Goal: Task Accomplishment & Management: Manage account settings

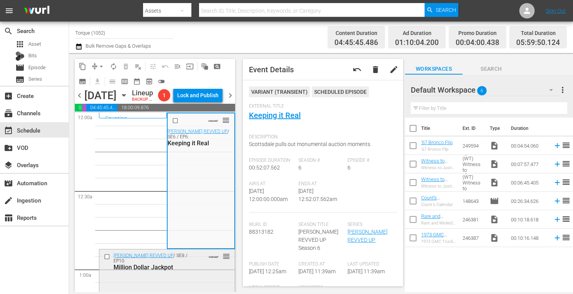
click at [196, 273] on div "Barrett-Jackson REVVED UP / SE8 / EP10: Million Dollar Jackpot VARIANT reorder" at bounding box center [166, 261] width 135 height 24
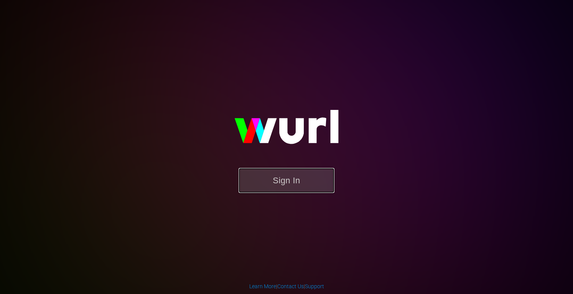
click at [294, 178] on button "Sign In" at bounding box center [287, 180] width 96 height 25
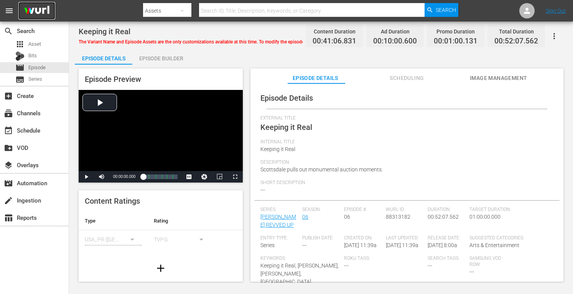
click at [32, 6] on img at bounding box center [36, 11] width 37 height 18
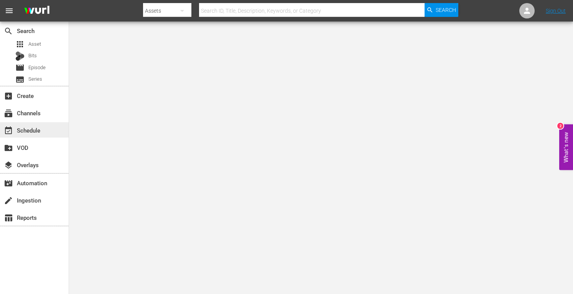
click at [28, 132] on div "event_available Schedule" at bounding box center [21, 128] width 43 height 7
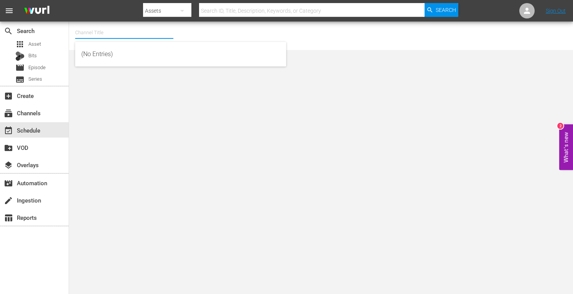
click at [136, 36] on input "text" at bounding box center [124, 32] width 98 height 18
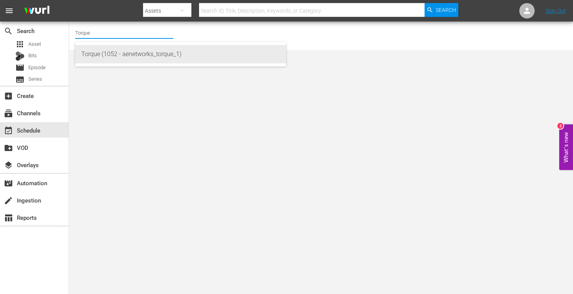
click at [130, 53] on div "Torque (1052 - aenetworks_torque_1)" at bounding box center [180, 54] width 199 height 18
type input "Torque (1052 - aenetworks_torque_1)"
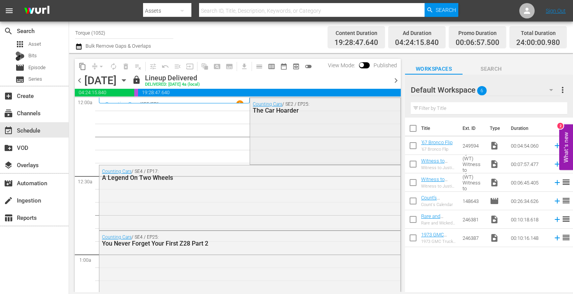
click at [281, 115] on div "Counting Cars / SE2 / EP25: The Car Hoarder" at bounding box center [325, 107] width 150 height 19
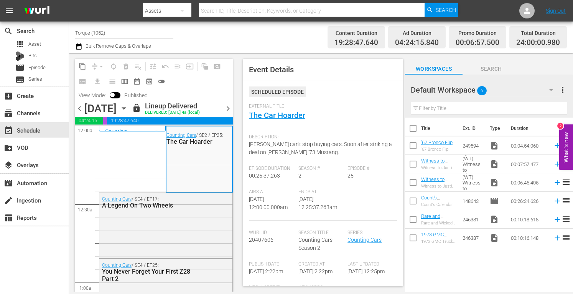
click at [125, 109] on icon "button" at bounding box center [123, 108] width 3 height 2
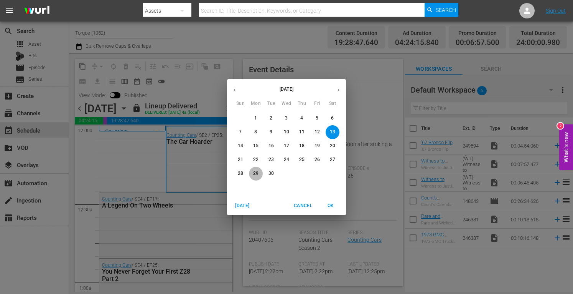
click at [258, 173] on p "29" at bounding box center [255, 173] width 5 height 7
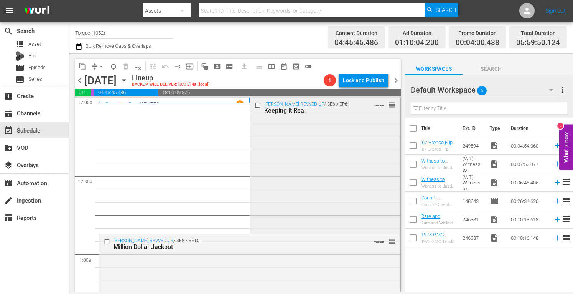
click at [278, 169] on div "Barrett-Jackson REVVED UP / SE6 / EP6: Keeping it Real VARIANT reorder" at bounding box center [325, 165] width 150 height 134
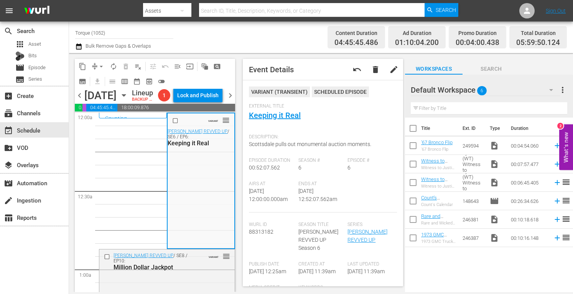
click at [79, 100] on span "chevron_left" at bounding box center [80, 96] width 10 height 10
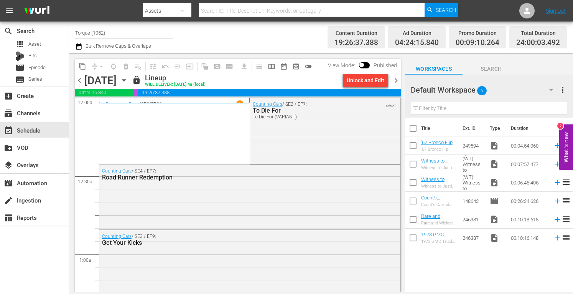
click at [397, 79] on span "chevron_right" at bounding box center [396, 81] width 10 height 10
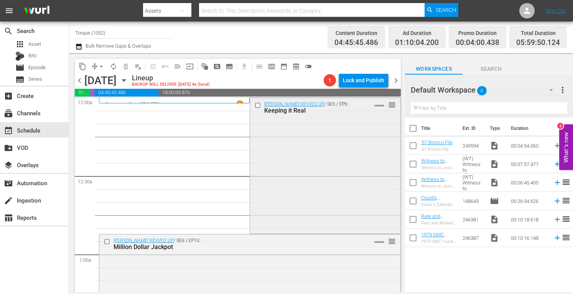
click at [300, 153] on div "Barrett-Jackson REVVED UP / SE6 / EP6: Keeping it Real VARIANT reorder" at bounding box center [325, 165] width 150 height 134
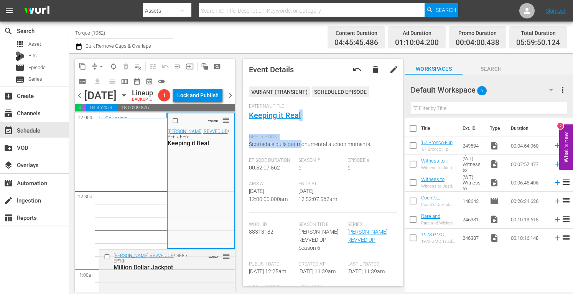
drag, startPoint x: 300, startPoint y: 153, endPoint x: 297, endPoint y: 127, distance: 26.7
click at [297, 127] on div "VARIANT ( TRANSIENT ) Scheduled Episode External Title Keeping it Real Descript…" at bounding box center [323, 240] width 148 height 309
click at [330, 120] on div "External Title Keeping it Real" at bounding box center [323, 116] width 148 height 27
click at [198, 273] on div "Barrett-Jackson REVVED UP / SE8 / EP10: Million Dollar Jackpot VARIANT reorder" at bounding box center [166, 261] width 135 height 24
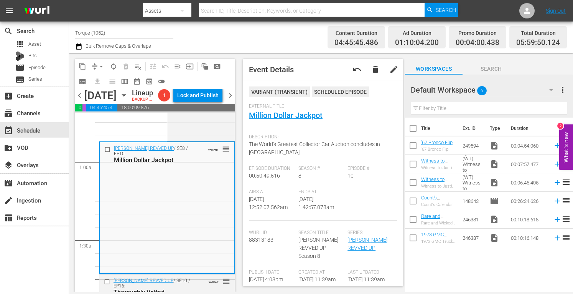
scroll to position [158, 0]
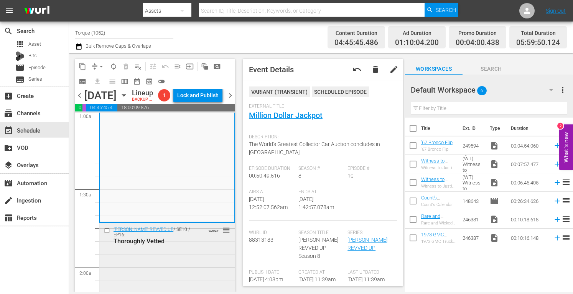
click at [193, 244] on div "Thoroughly Vetted" at bounding box center [156, 240] width 85 height 7
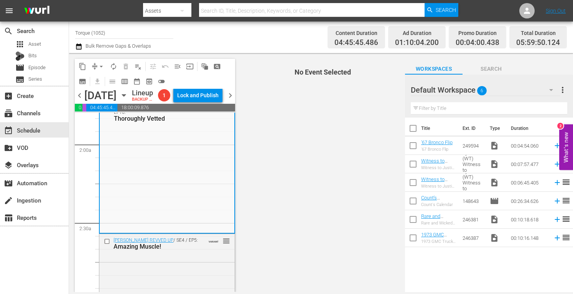
scroll to position [307, 0]
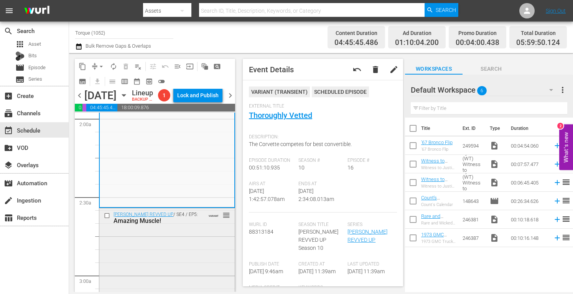
click at [188, 227] on div "Barrett-Jackson REVVED UP / SE4 / EP5: Amazing Muscle! VARIANT reorder" at bounding box center [166, 217] width 135 height 19
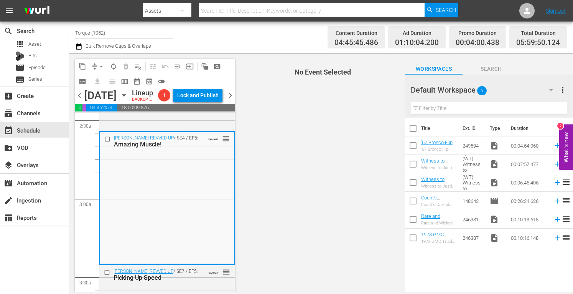
scroll to position [424, 0]
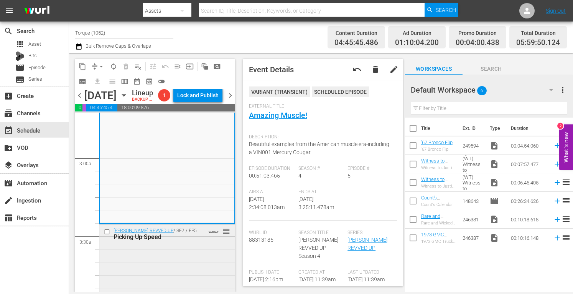
click at [178, 243] on div "Barrett-Jackson REVVED UP / SE7 / EP5: Picking Up Speed VARIANT reorder" at bounding box center [166, 233] width 135 height 19
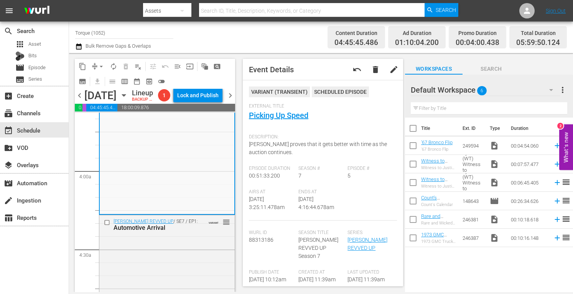
scroll to position [573, 0]
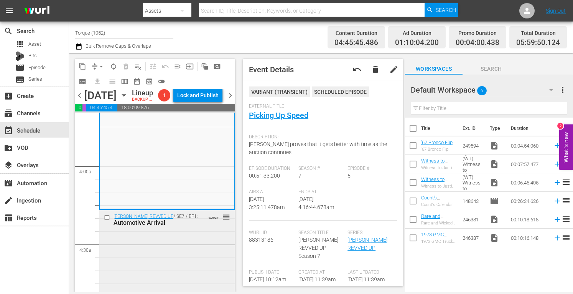
click at [194, 264] on div "Barrett-Jackson REVVED UP / SE7 / EP1: Automotive Arrival VARIANT reorder" at bounding box center [166, 276] width 135 height 132
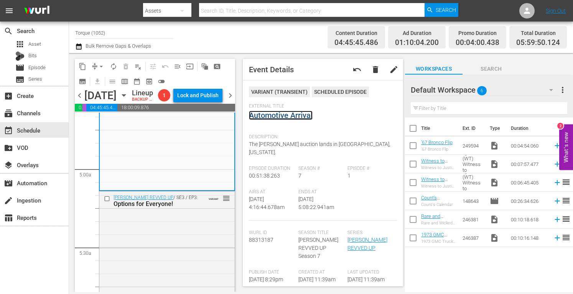
scroll to position [737, 0]
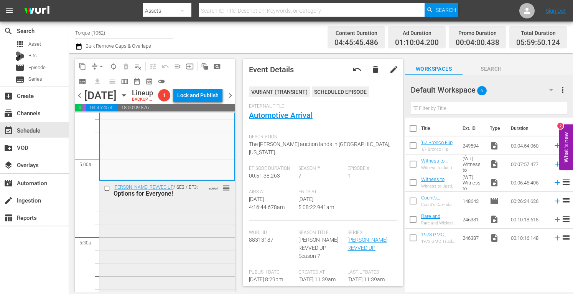
click at [178, 271] on div "Barrett-Jackson REVVED UP / SE3 / EP3: Options for Everyone! VARIANT reorder" at bounding box center [166, 247] width 135 height 132
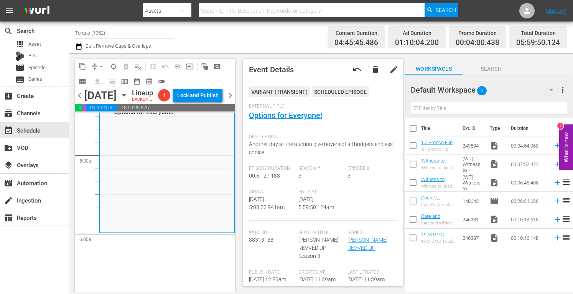
scroll to position [880, 0]
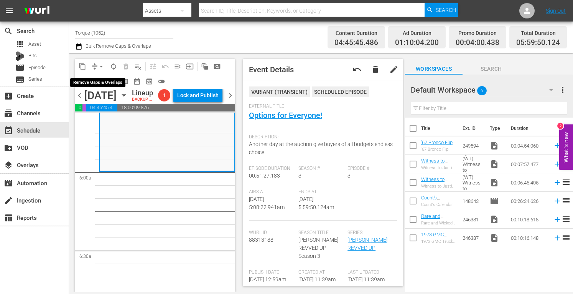
click at [101, 62] on button "arrow_drop_down" at bounding box center [101, 66] width 12 height 12
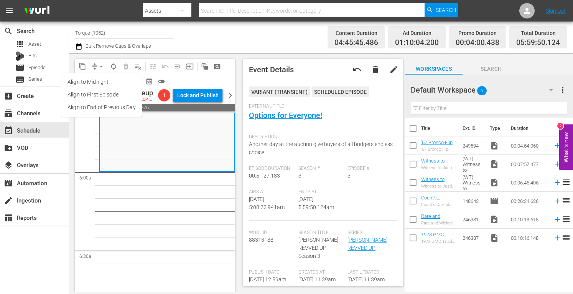
click at [99, 82] on li "Align to Midnight" at bounding box center [101, 82] width 81 height 13
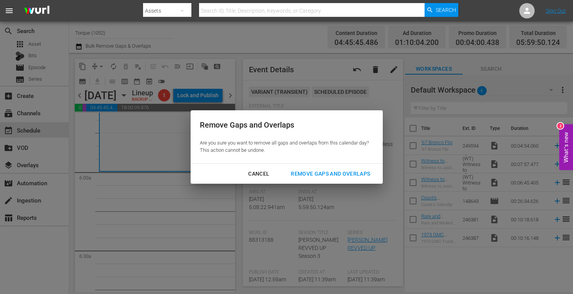
click at [313, 174] on div "Remove Gaps and Overlaps" at bounding box center [331, 174] width 92 height 10
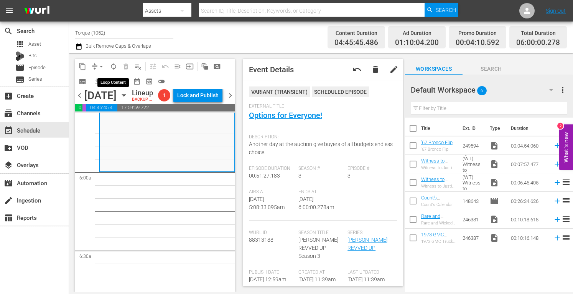
click at [112, 66] on span "autorenew_outlined" at bounding box center [114, 67] width 8 height 8
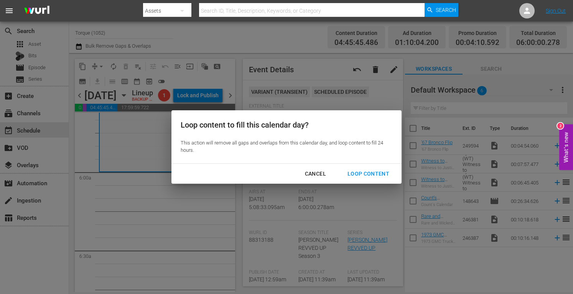
click at [366, 170] on div "Loop Content" at bounding box center [368, 174] width 54 height 10
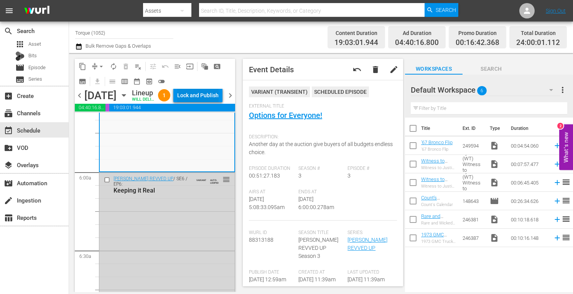
click at [208, 102] on div "Lock and Publish" at bounding box center [197, 95] width 41 height 14
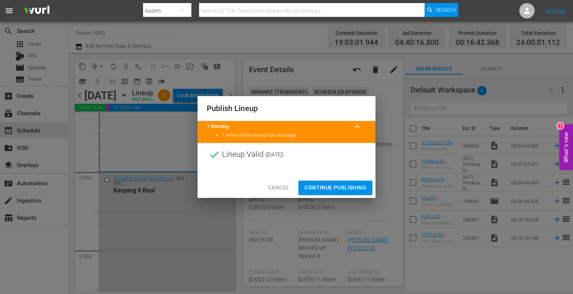
click at [346, 185] on span "Continue Publishing" at bounding box center [336, 188] width 62 height 10
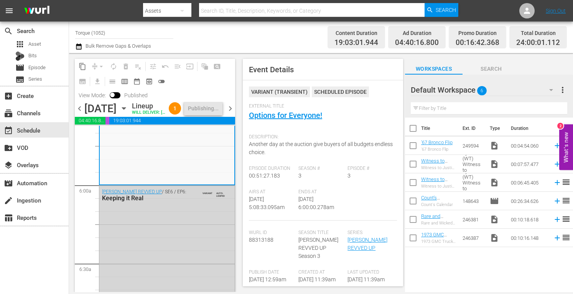
click at [232, 113] on span "chevron_right" at bounding box center [231, 109] width 10 height 10
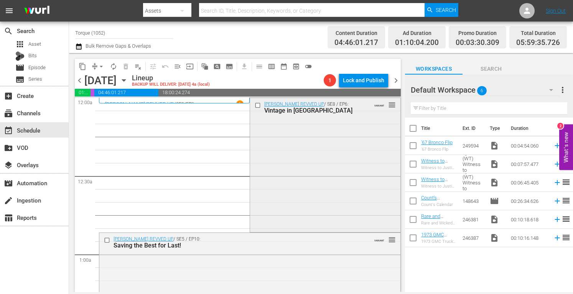
click at [299, 167] on div "Barrett-Jackson REVVED UP / SE8 / EP6: Vintage in Vegas VARIANT reorder" at bounding box center [325, 164] width 150 height 132
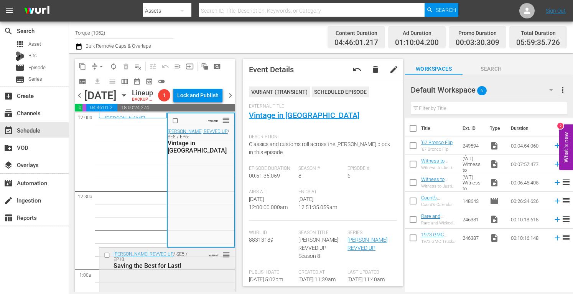
click at [185, 269] on div "Barrett-Jackson REVVED UP / SE5 / EP10: Saving the Best for Last!" at bounding box center [156, 260] width 85 height 18
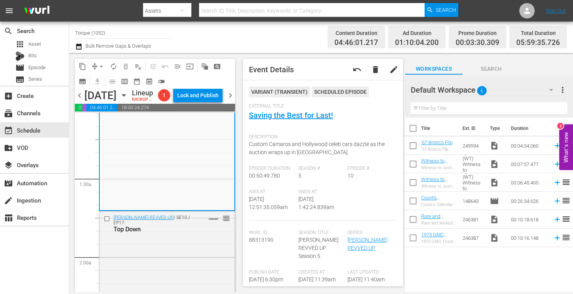
scroll to position [210, 0]
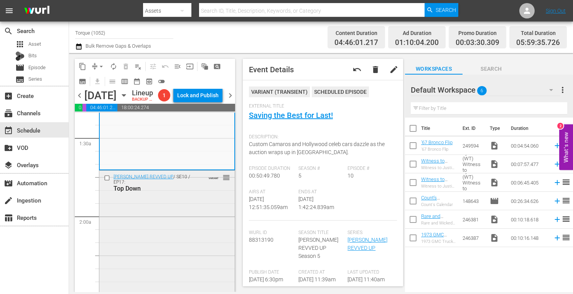
click at [166, 267] on div "Barrett-Jackson REVVED UP / SE10 / EP17: Top Down VARIANT reorder" at bounding box center [166, 236] width 135 height 132
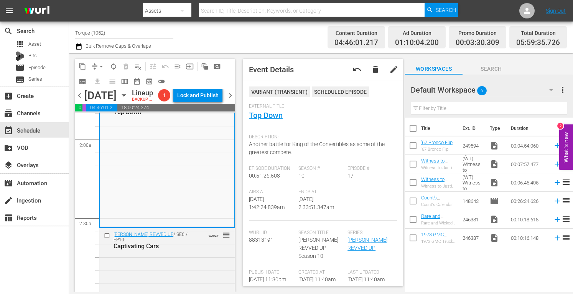
scroll to position [302, 0]
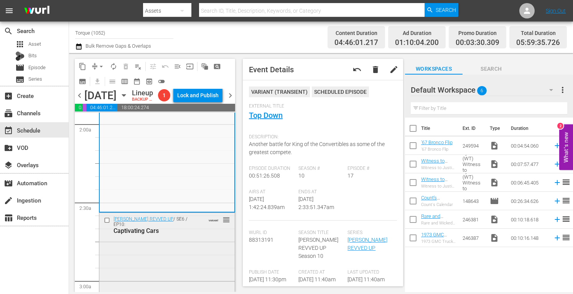
click at [211, 237] on div "Barrett-Jackson REVVED UP / SE6 / EP10: Captivating Cars VARIANT reorder" at bounding box center [166, 225] width 135 height 24
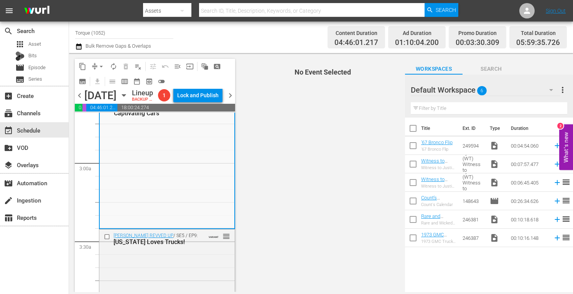
scroll to position [455, 0]
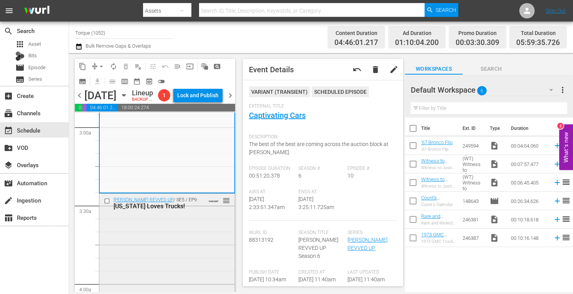
click at [188, 269] on div "Barrett-Jackson REVVED UP / SE5 / EP9: Texas Loves Trucks! VARIANT reorder" at bounding box center [166, 259] width 135 height 132
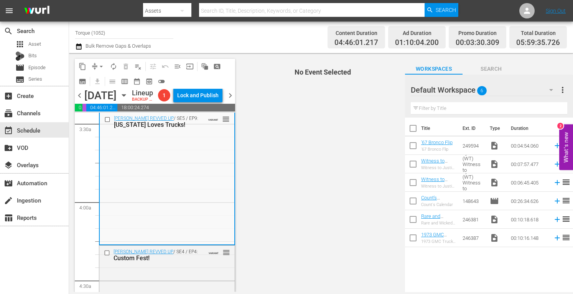
scroll to position [568, 0]
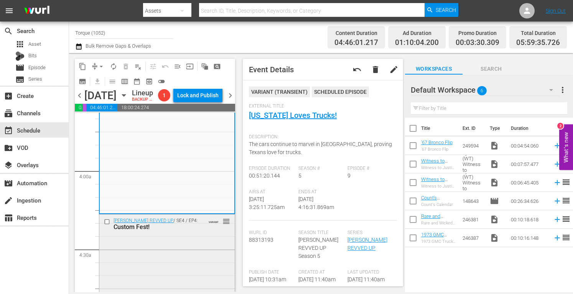
click at [212, 233] on div "Barrett-Jackson REVVED UP / SE4 / EP4: Custom Fest! VARIANT reorder" at bounding box center [166, 223] width 135 height 19
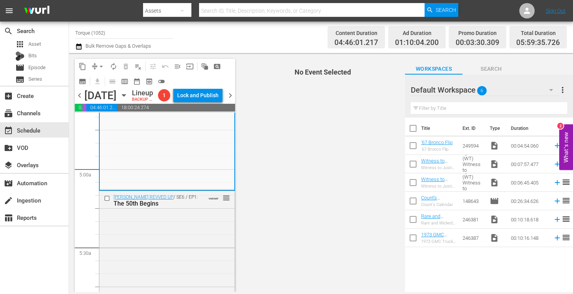
scroll to position [747, 0]
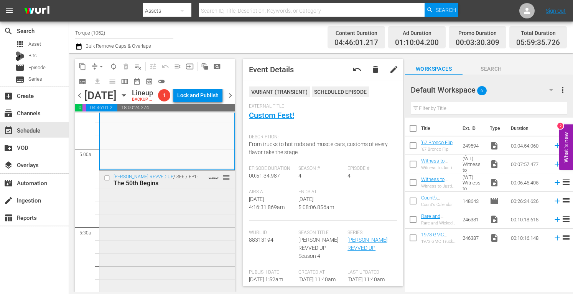
click at [200, 221] on div "Barrett-Jackson REVVED UP / SE6 / EP1: The 50th Begins VARIANT reorder" at bounding box center [166, 236] width 135 height 132
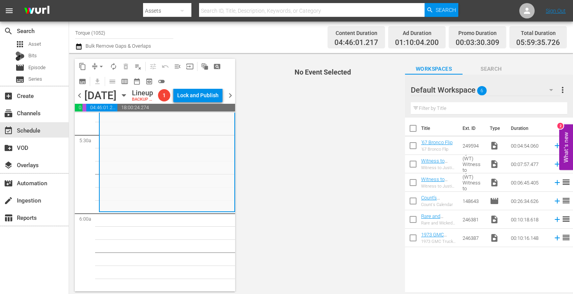
scroll to position [864, 0]
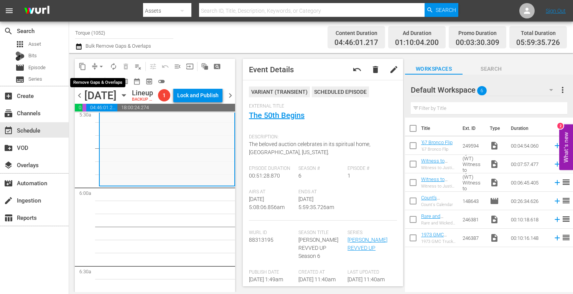
click at [101, 64] on span "arrow_drop_down" at bounding box center [101, 67] width 8 height 8
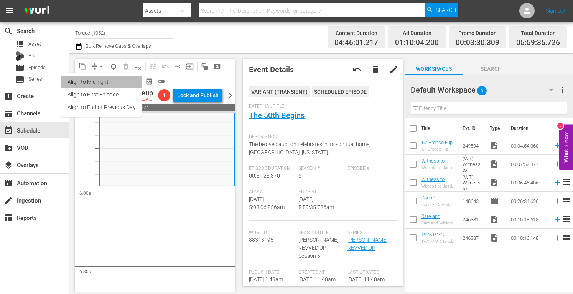
click at [102, 79] on li "Align to Midnight" at bounding box center [101, 82] width 81 height 13
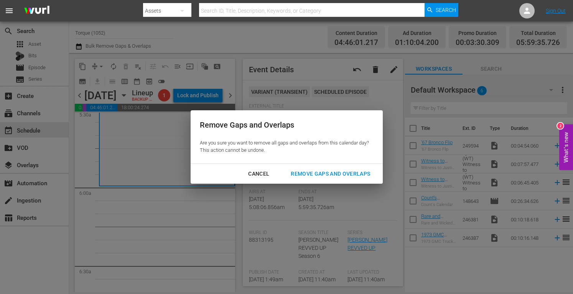
click at [305, 174] on div "Remove Gaps and Overlaps" at bounding box center [331, 174] width 92 height 10
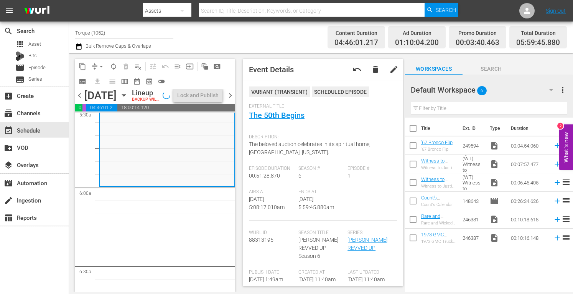
scroll to position [878, 0]
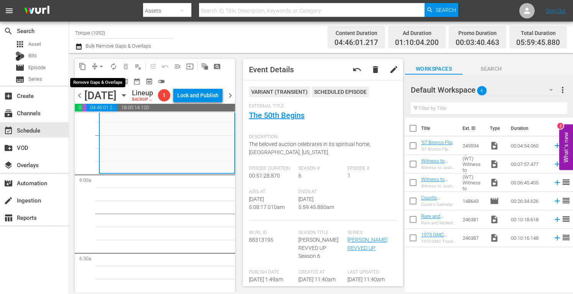
click at [101, 64] on span "arrow_drop_down" at bounding box center [101, 67] width 8 height 8
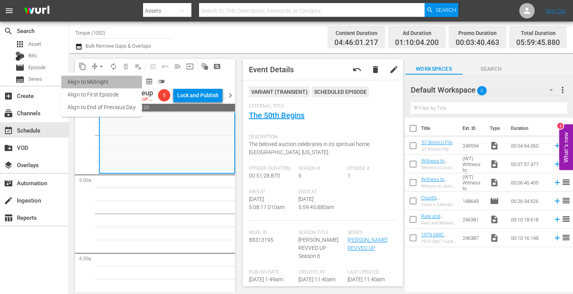
click at [103, 82] on li "Align to Midnight" at bounding box center [101, 82] width 81 height 13
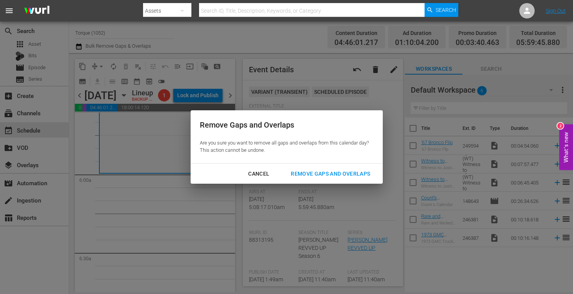
click at [316, 173] on div "Remove Gaps and Overlaps" at bounding box center [331, 174] width 92 height 10
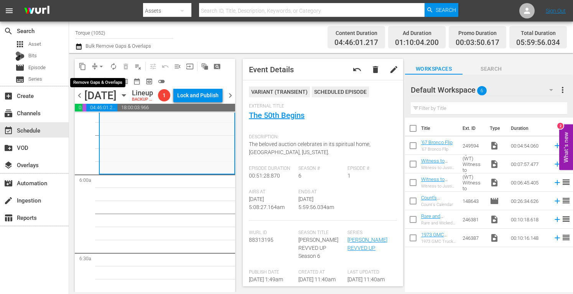
click at [103, 64] on span "arrow_drop_down" at bounding box center [101, 67] width 8 height 8
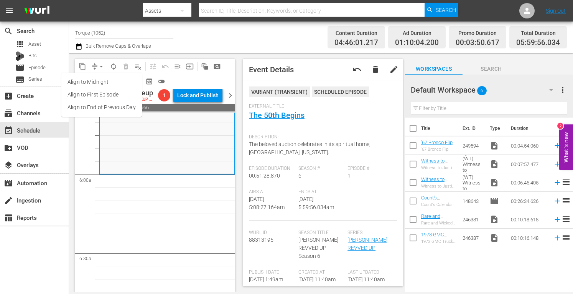
click at [96, 84] on li "Align to Midnight" at bounding box center [101, 82] width 81 height 13
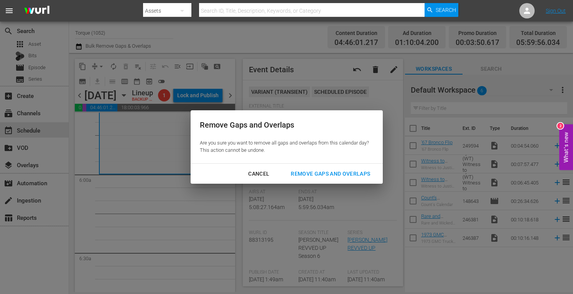
click at [320, 174] on div "Remove Gaps and Overlaps" at bounding box center [331, 174] width 92 height 10
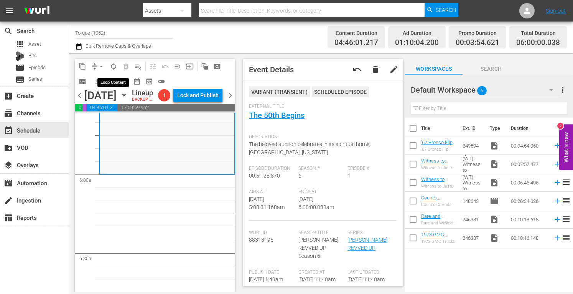
click at [114, 66] on span "autorenew_outlined" at bounding box center [114, 67] width 8 height 8
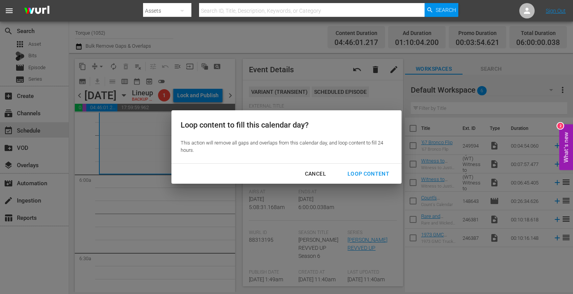
click at [364, 171] on div "Loop Content" at bounding box center [368, 174] width 54 height 10
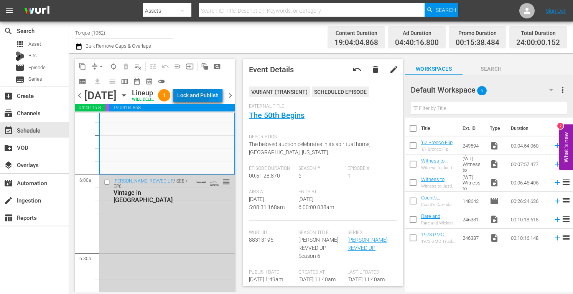
click at [210, 102] on div "Lock and Publish" at bounding box center [197, 95] width 41 height 14
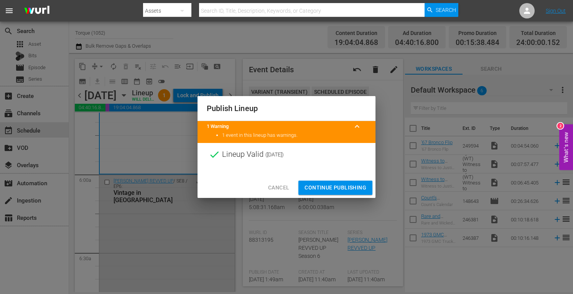
click at [331, 188] on span "Continue Publishing" at bounding box center [336, 188] width 62 height 10
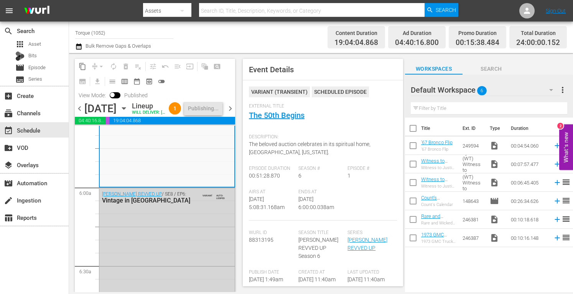
click at [231, 113] on span "chevron_right" at bounding box center [231, 109] width 10 height 10
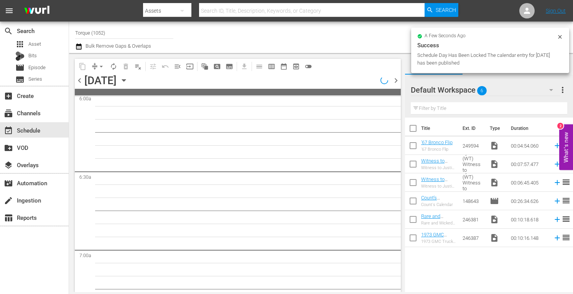
scroll to position [930, 0]
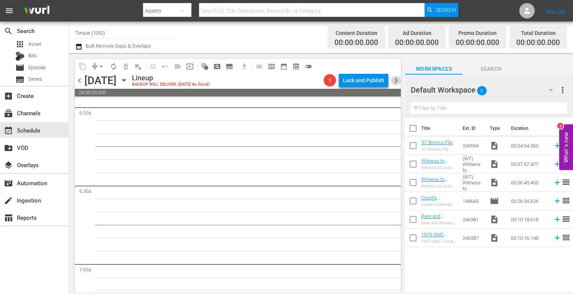
click at [398, 78] on span "chevron_right" at bounding box center [396, 81] width 10 height 10
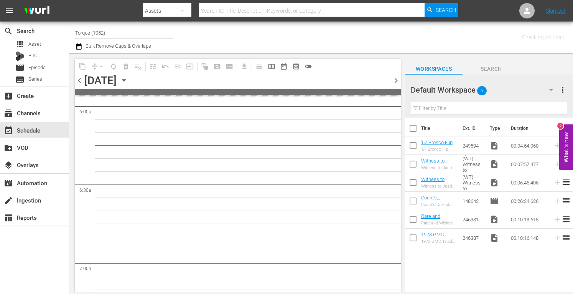
scroll to position [943, 0]
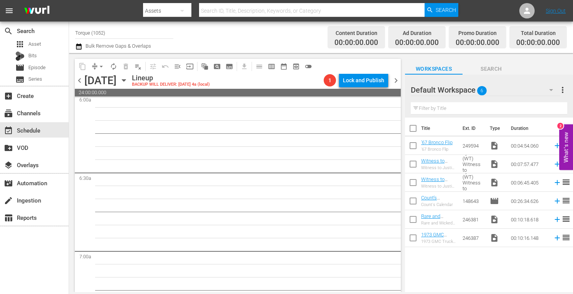
click at [77, 79] on span "chevron_left" at bounding box center [80, 81] width 10 height 10
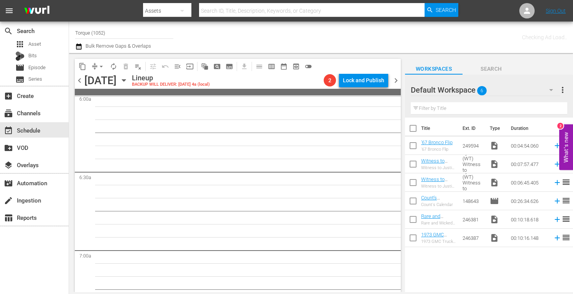
scroll to position [917, 0]
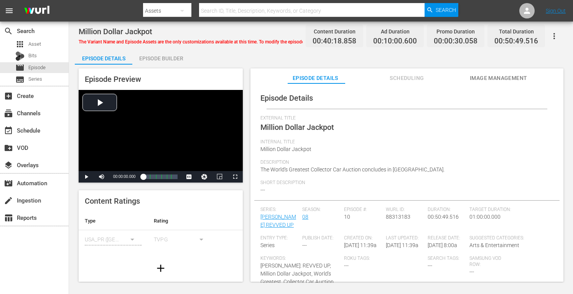
click at [168, 57] on div "Episode Builder" at bounding box center [161, 58] width 58 height 18
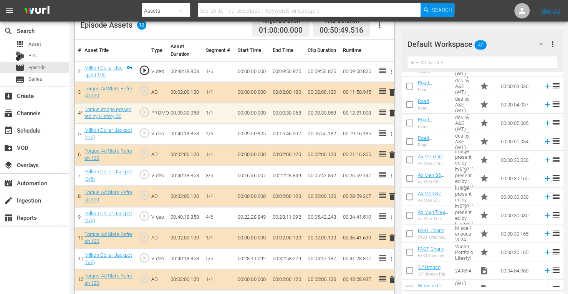
scroll to position [294, 0]
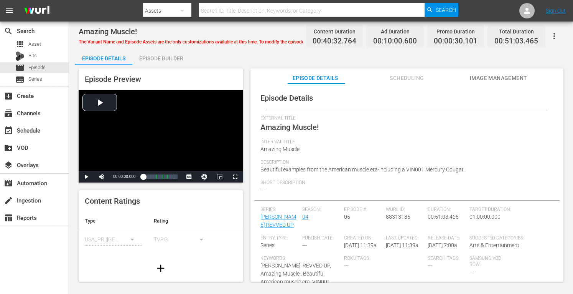
click at [174, 58] on div "Episode Builder" at bounding box center [161, 58] width 58 height 18
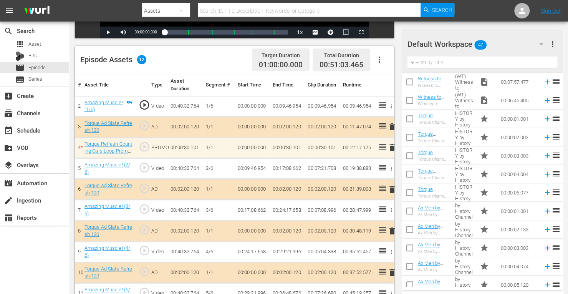
scroll to position [337, 0]
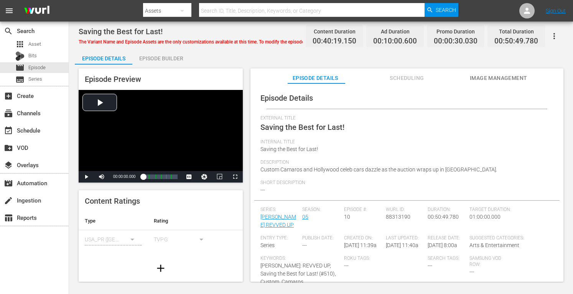
click at [159, 54] on div "Episode Builder" at bounding box center [161, 58] width 58 height 18
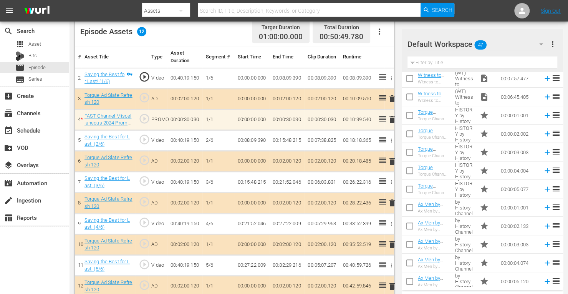
scroll to position [337, 0]
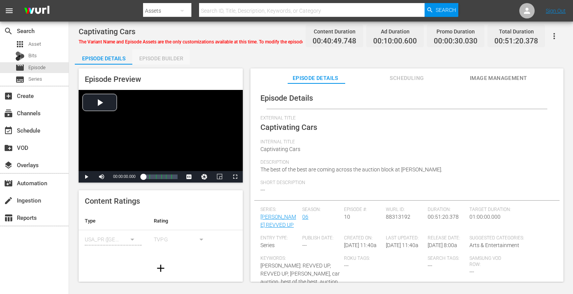
click at [172, 54] on div "Episode Builder" at bounding box center [161, 58] width 58 height 18
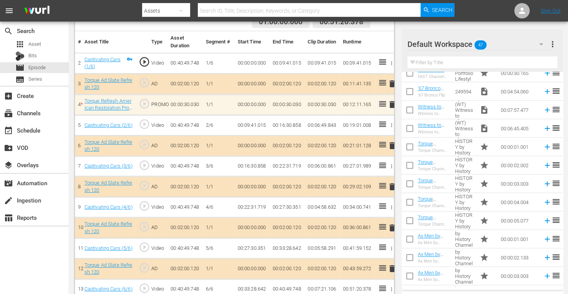
scroll to position [304, 0]
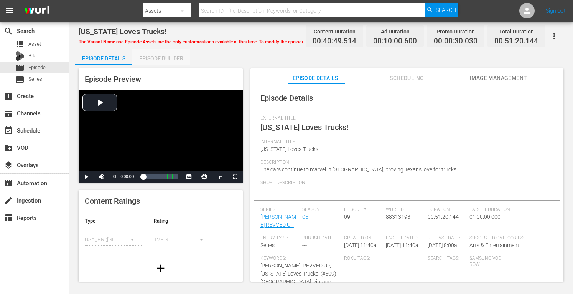
click at [176, 59] on div "Episode Builder" at bounding box center [161, 58] width 58 height 18
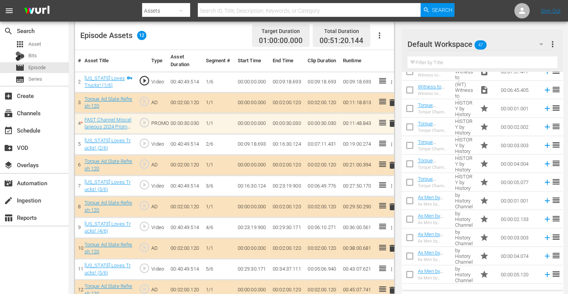
scroll to position [342, 0]
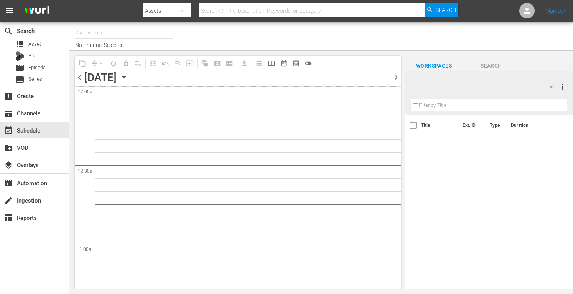
type input "Torque (1052)"
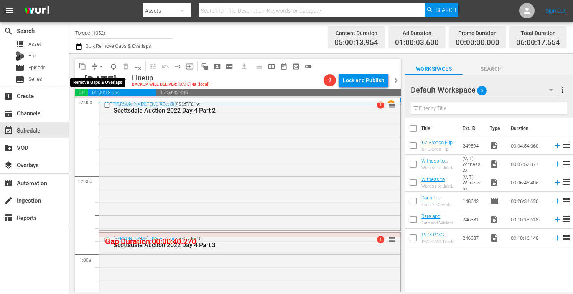
click at [101, 63] on span "arrow_drop_down" at bounding box center [101, 67] width 8 height 8
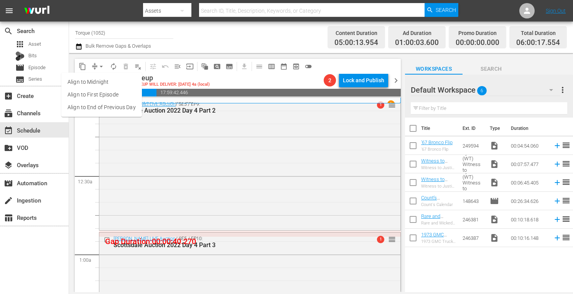
click at [96, 81] on li "Align to Midnight" at bounding box center [101, 82] width 81 height 13
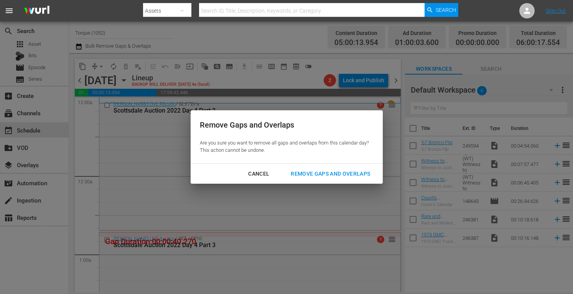
click at [315, 174] on div "Remove Gaps and Overlaps" at bounding box center [331, 174] width 92 height 10
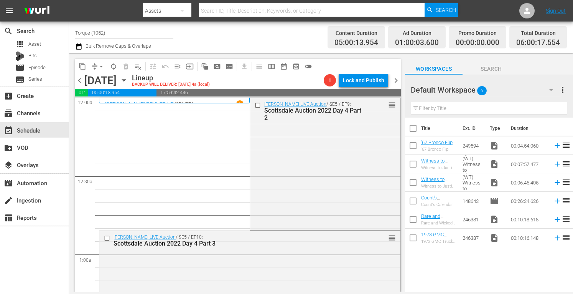
click at [315, 174] on div "Barrett-Jackson LIVE Auction / SE5 / EP9: Scottsdale Auction 2022 Day 4 Part 2 …" at bounding box center [325, 163] width 150 height 130
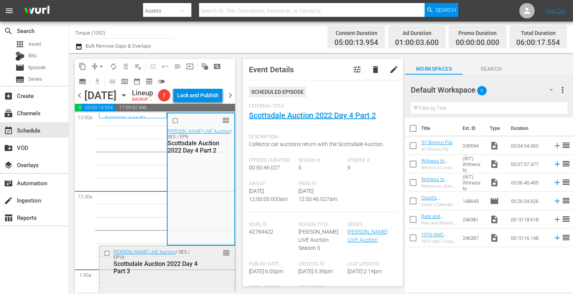
click at [203, 277] on div "Barrett-Jackson LIVE Auction / SE5 / EP10: Scottsdale Auction 2022 Day 4 Part 3…" at bounding box center [166, 261] width 135 height 31
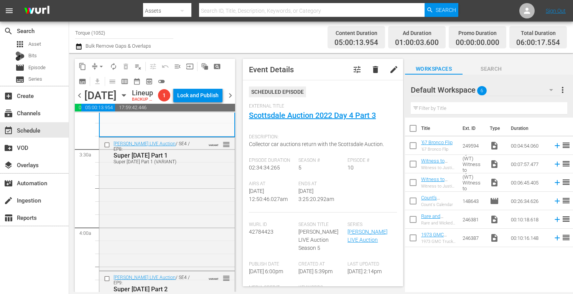
scroll to position [516, 0]
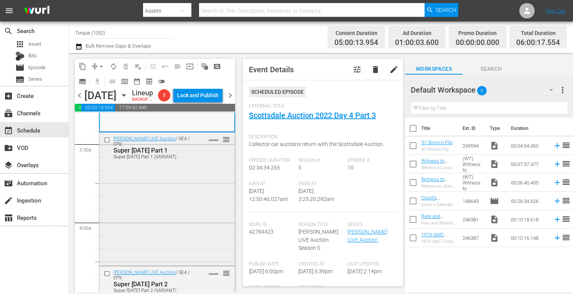
click at [180, 210] on div "Barrett-Jackson LIVE Auction / SE4 / EP8: Super Saturday Part 1 Super Saturday …" at bounding box center [166, 198] width 135 height 132
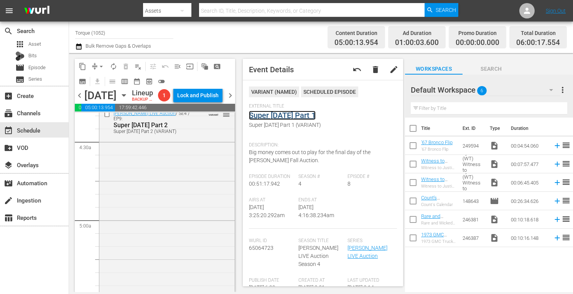
scroll to position [680, 0]
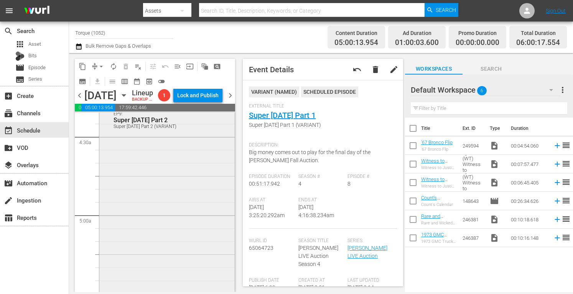
click at [192, 241] on div "Barrett-Jackson LIVE Auction / SE4 / EP9: Super Saturday Part 2 Super Saturday …" at bounding box center [166, 236] width 135 height 268
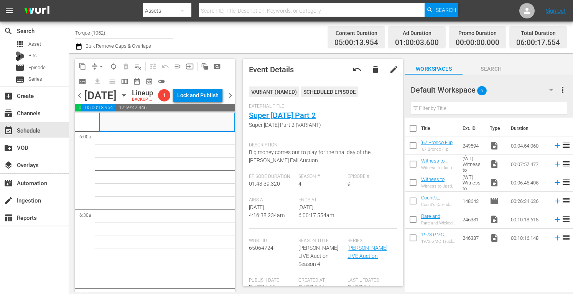
scroll to position [926, 0]
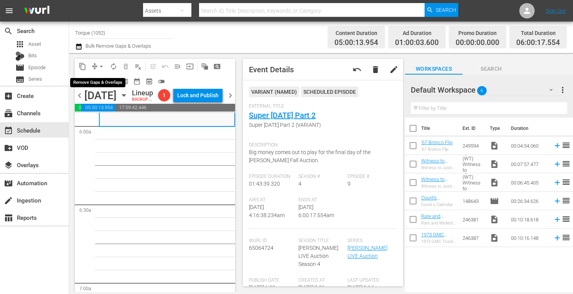
click at [100, 63] on span "arrow_drop_down" at bounding box center [101, 67] width 8 height 8
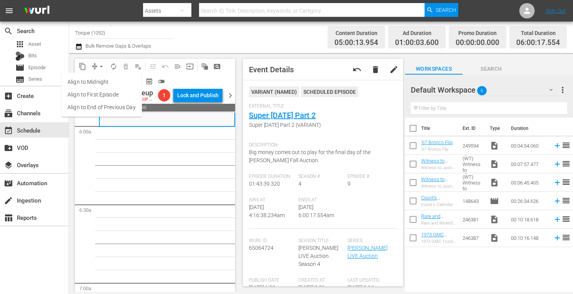
click at [96, 82] on li "Align to Midnight" at bounding box center [101, 82] width 81 height 13
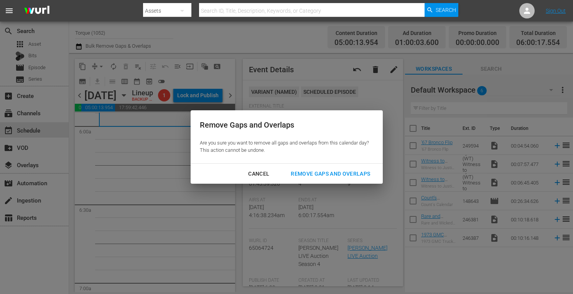
click at [299, 172] on div "Remove Gaps and Overlaps" at bounding box center [331, 174] width 92 height 10
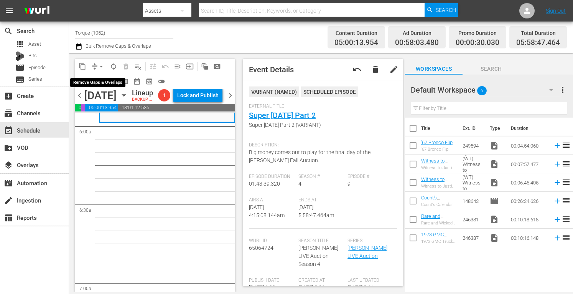
click at [101, 65] on span "arrow_drop_down" at bounding box center [101, 67] width 8 height 8
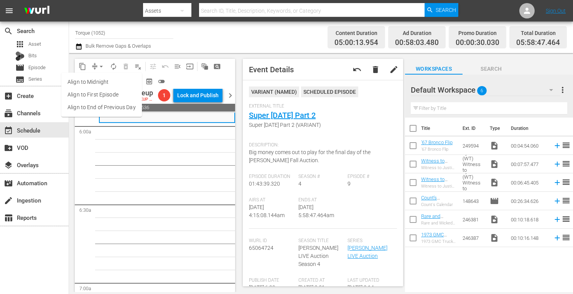
click at [100, 82] on li "Align to Midnight" at bounding box center [101, 82] width 81 height 13
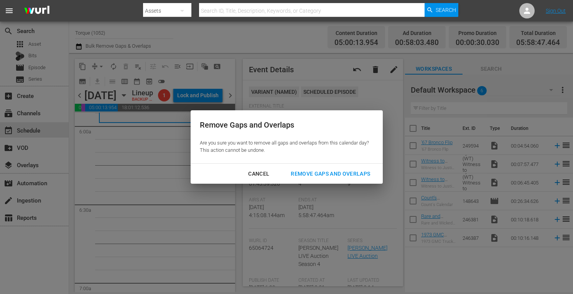
click at [304, 173] on div "Remove Gaps and Overlaps" at bounding box center [331, 174] width 92 height 10
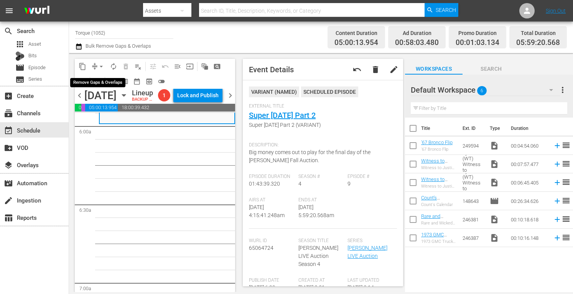
click at [101, 64] on span "arrow_drop_down" at bounding box center [101, 67] width 8 height 8
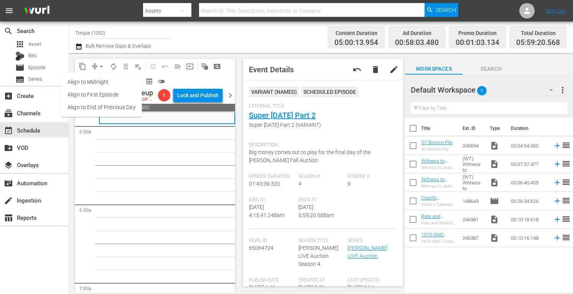
click at [101, 83] on li "Align to Midnight" at bounding box center [101, 82] width 81 height 13
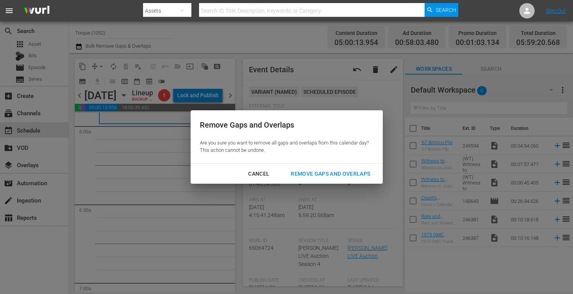
click at [314, 172] on div "Remove Gaps and Overlaps" at bounding box center [331, 174] width 92 height 10
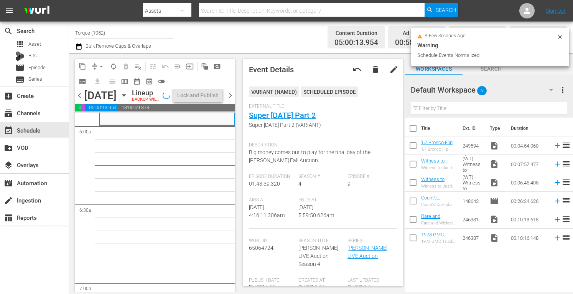
scroll to position [913, 0]
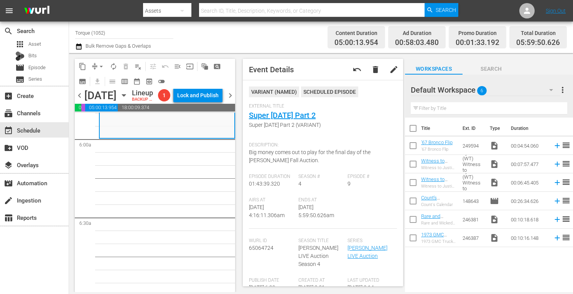
click at [215, 51] on div "Channel Title Torque (1052) Bulk Remove Gaps & Overlaps Content Duration 05:00:…" at bounding box center [321, 36] width 504 height 31
click at [102, 64] on span "arrow_drop_down" at bounding box center [101, 67] width 8 height 8
click at [102, 79] on li "Align to Midnight" at bounding box center [101, 82] width 81 height 13
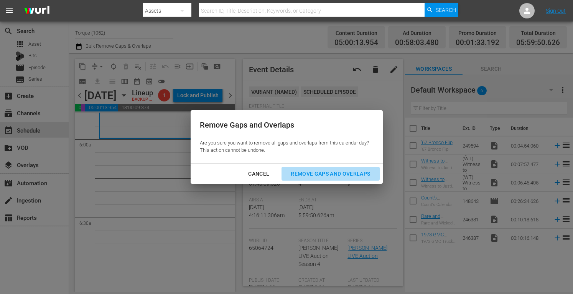
click at [293, 169] on div "Remove Gaps and Overlaps" at bounding box center [331, 174] width 92 height 10
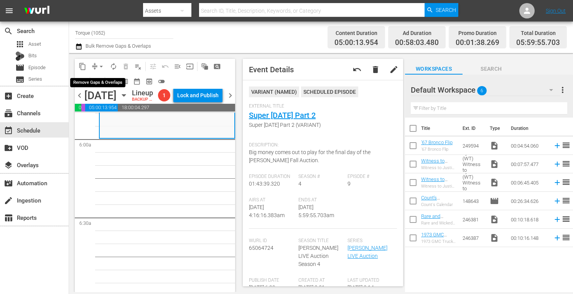
click at [103, 64] on span "arrow_drop_down" at bounding box center [101, 67] width 8 height 8
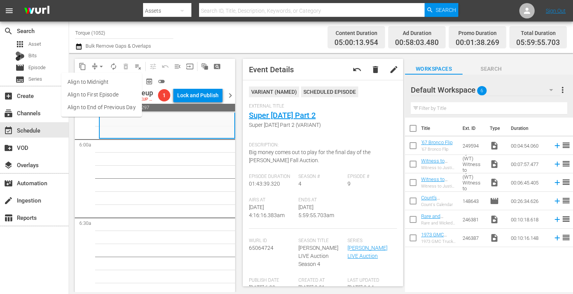
click at [100, 81] on li "Align to Midnight" at bounding box center [101, 82] width 81 height 13
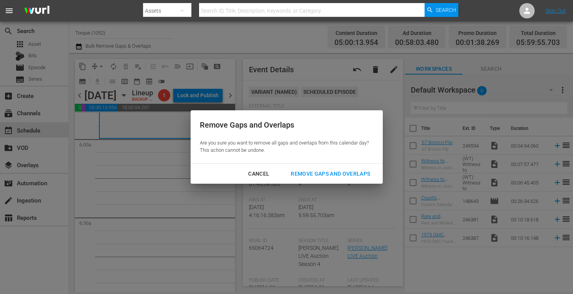
click at [345, 172] on div "Remove Gaps and Overlaps" at bounding box center [331, 174] width 92 height 10
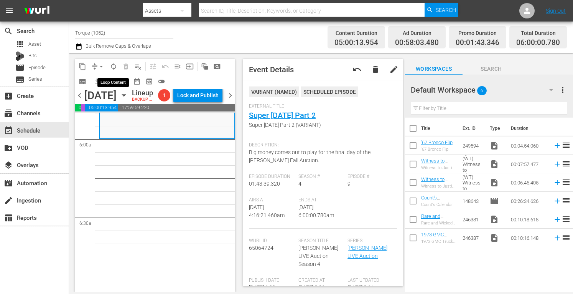
click at [114, 64] on span "autorenew_outlined" at bounding box center [114, 67] width 8 height 8
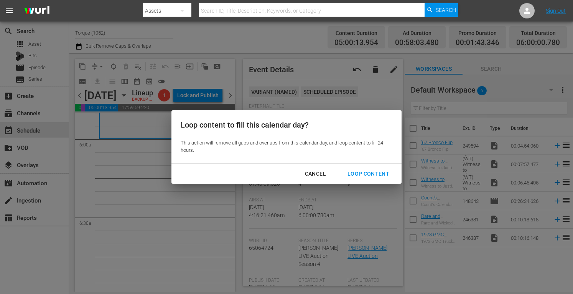
click at [368, 171] on div "Loop Content" at bounding box center [368, 174] width 54 height 10
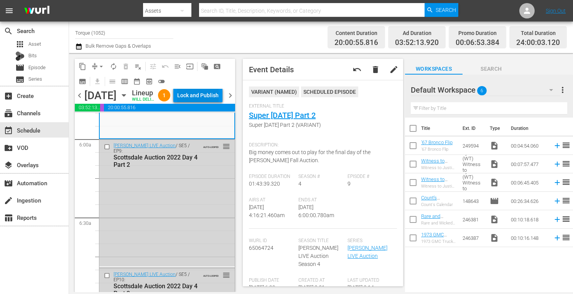
click at [213, 95] on div "Lock and Publish" at bounding box center [197, 95] width 41 height 14
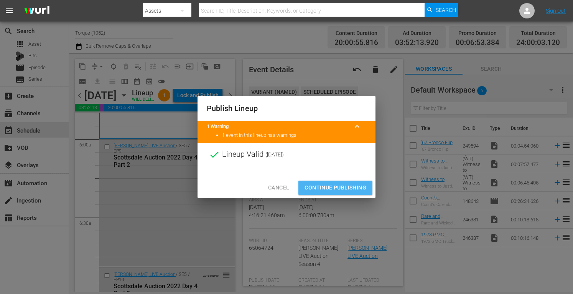
click at [338, 186] on span "Continue Publishing" at bounding box center [336, 188] width 62 height 10
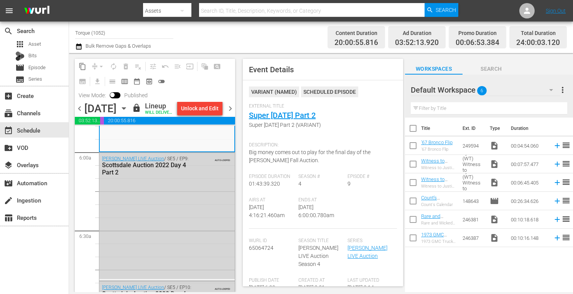
click at [228, 113] on span "chevron_right" at bounding box center [231, 109] width 10 height 10
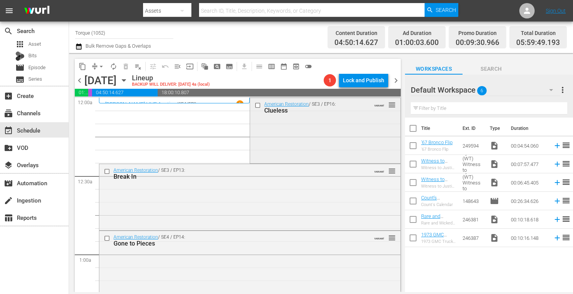
click at [304, 119] on div "American Restoration / SE3 / EP16: Clueless VARIANT reorder" at bounding box center [325, 129] width 150 height 63
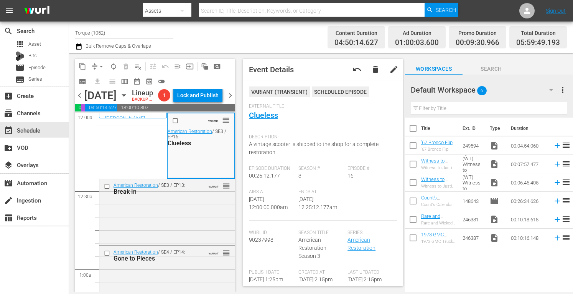
click at [304, 119] on div "External Title Clueless" at bounding box center [323, 116] width 148 height 27
click at [194, 221] on div "American Restoration / SE3 / EP13: Break In VARIANT reorder" at bounding box center [166, 211] width 135 height 65
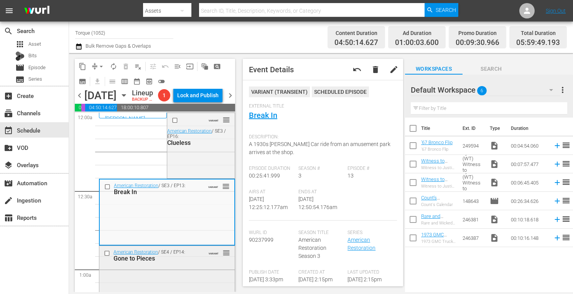
click at [186, 281] on div "American Restoration / SE4 / EP14: Gone to Pieces VARIANT reorder" at bounding box center [166, 278] width 135 height 65
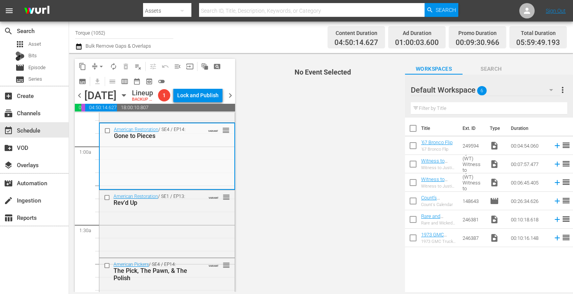
scroll to position [153, 0]
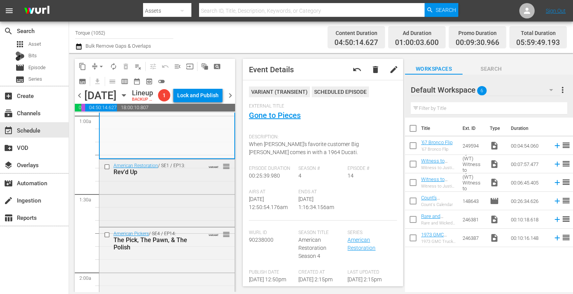
click at [170, 209] on div "American Restoration / SE1 / EP13: Rev'd Up VARIANT reorder" at bounding box center [166, 192] width 135 height 66
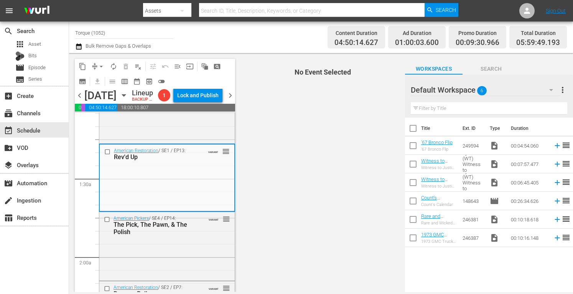
scroll to position [179, 0]
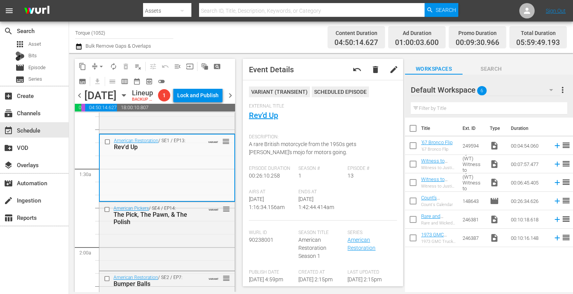
drag, startPoint x: 233, startPoint y: 289, endPoint x: 376, endPoint y: 182, distance: 178.7
click at [376, 182] on div "Episode # 13" at bounding box center [372, 176] width 49 height 23
click at [199, 228] on div "American Pickers / SE4 / EP14: The Pick, The Pawn, & The Polish VARIANT reorder" at bounding box center [166, 215] width 135 height 26
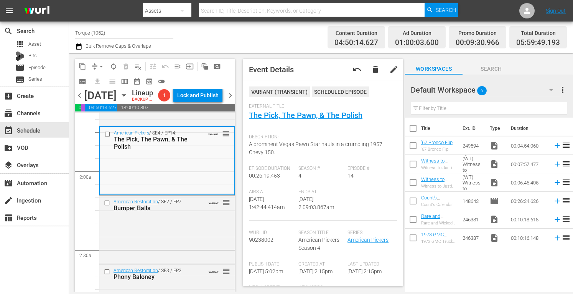
scroll to position [256, 0]
click at [172, 228] on div "American Restoration / SE2 / EP7: Bumper Balls VARIANT reorder" at bounding box center [166, 227] width 135 height 66
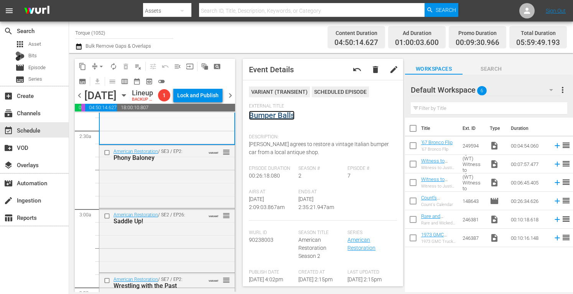
scroll to position [399, 0]
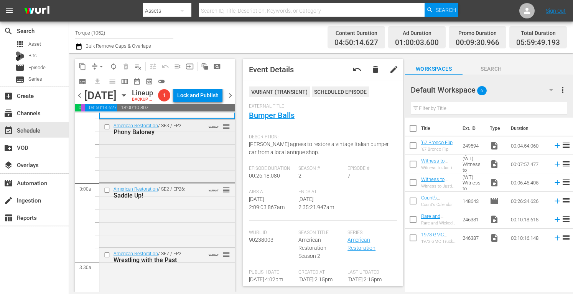
click at [180, 175] on div "American Restoration / SE3 / EP2: Phony Baloney VARIANT reorder" at bounding box center [166, 149] width 135 height 61
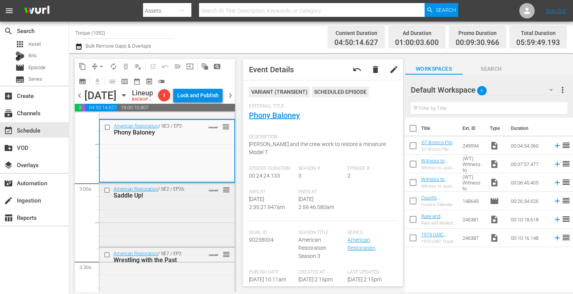
click at [190, 229] on div "American Restoration / SE2 / EP26: Saddle Up! VARIANT reorder" at bounding box center [166, 214] width 135 height 62
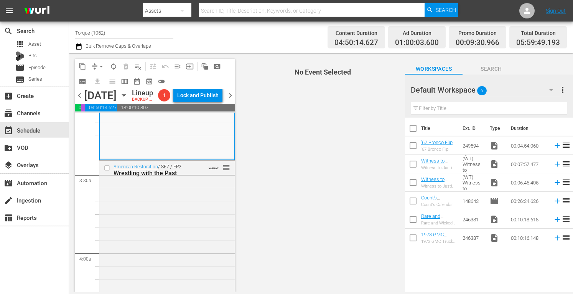
scroll to position [506, 0]
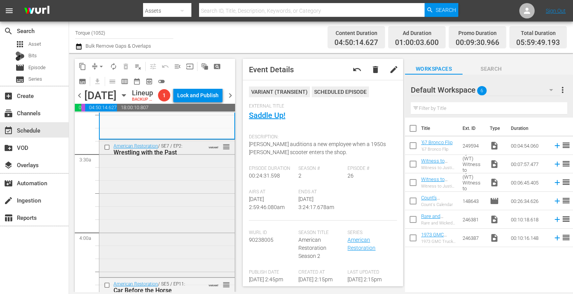
click at [180, 218] on div "American Restoration / SE7 / EP2: Wrestling with the Past VARIANT reorder" at bounding box center [166, 208] width 135 height 136
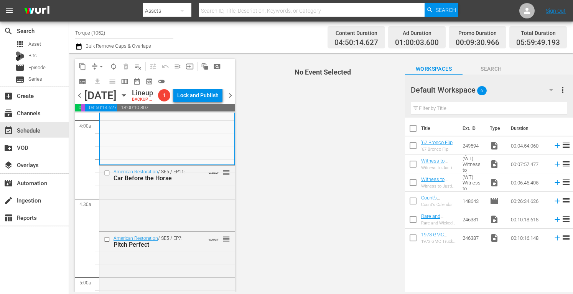
scroll to position [655, 0]
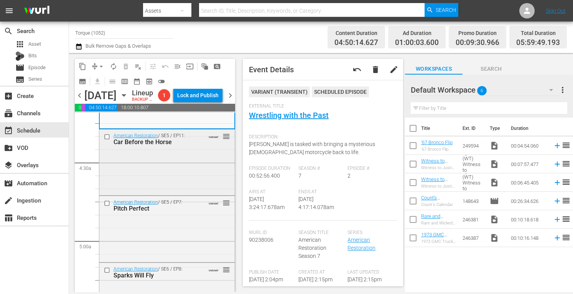
click at [183, 168] on div "American Restoration / SE5 / EP11: Car Before the Horse VARIANT reorder" at bounding box center [166, 161] width 135 height 64
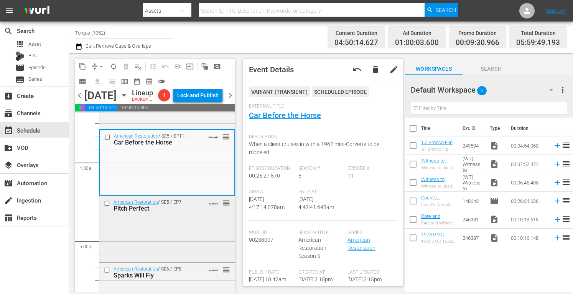
click at [191, 214] on div "American Restoration / SE5 / EP7: Pitch Perfect VARIANT reorder" at bounding box center [166, 205] width 135 height 19
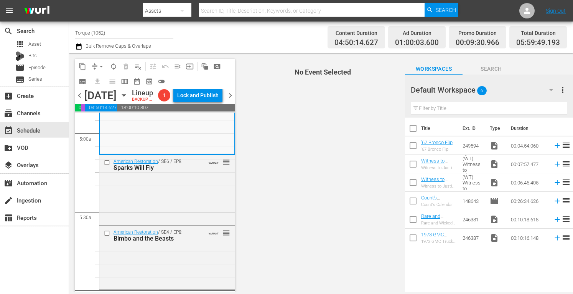
scroll to position [783, 0]
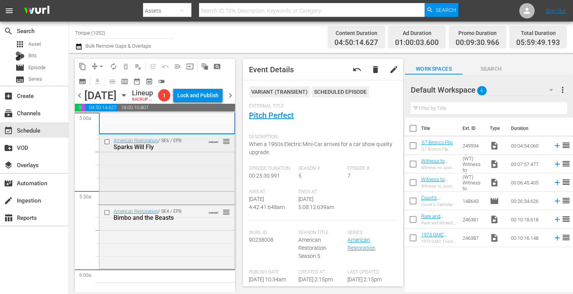
click at [176, 191] on div "American Restoration / SE6 / EP8: Sparks Will Fly VARIANT reorder" at bounding box center [166, 168] width 135 height 68
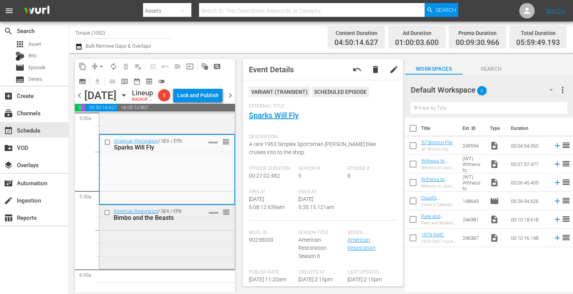
click at [201, 249] on div "American Restoration / SE4 / EP8: Bimbo and the Beasts VARIANT reorder" at bounding box center [166, 236] width 135 height 62
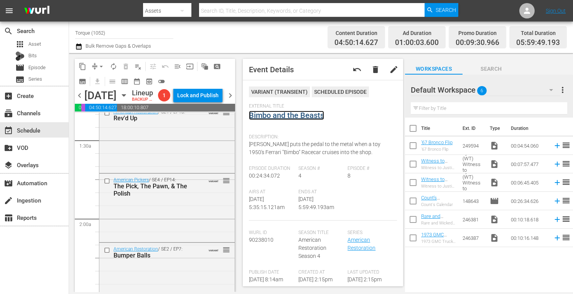
scroll to position [0, 0]
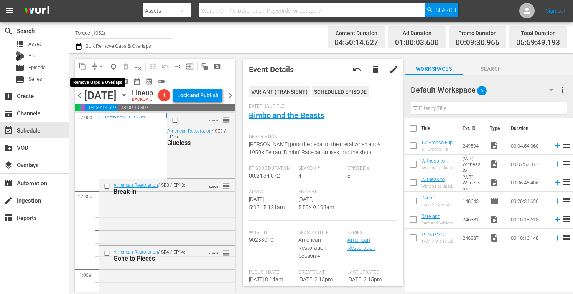
click at [101, 65] on span "arrow_drop_down" at bounding box center [101, 67] width 8 height 8
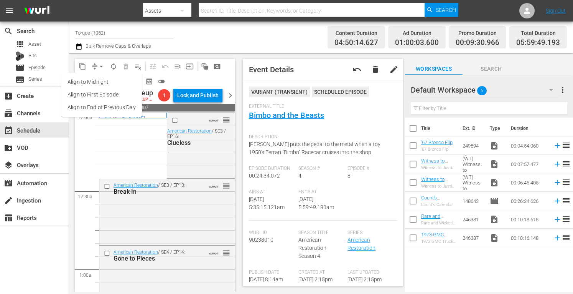
click at [98, 82] on li "Align to Midnight" at bounding box center [101, 82] width 81 height 13
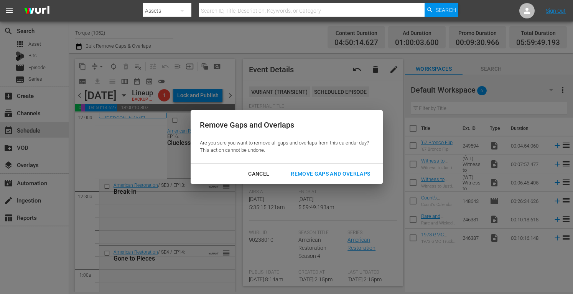
click at [327, 172] on div "Remove Gaps and Overlaps" at bounding box center [331, 174] width 92 height 10
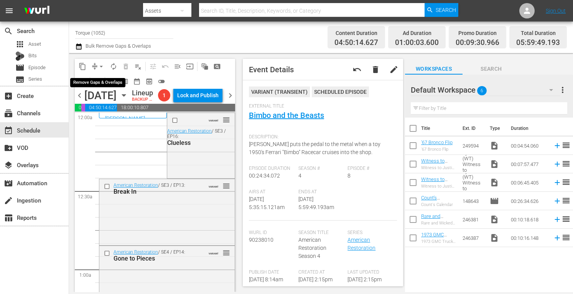
click at [101, 64] on span "arrow_drop_down" at bounding box center [101, 67] width 8 height 8
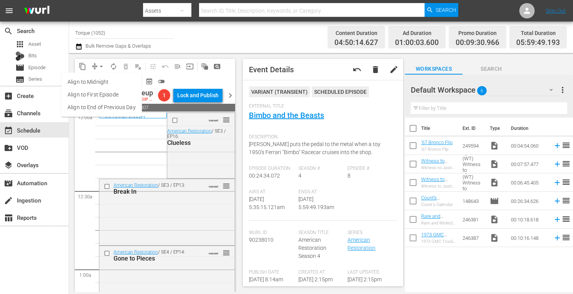
click at [101, 82] on li "Align to Midnight" at bounding box center [101, 82] width 81 height 13
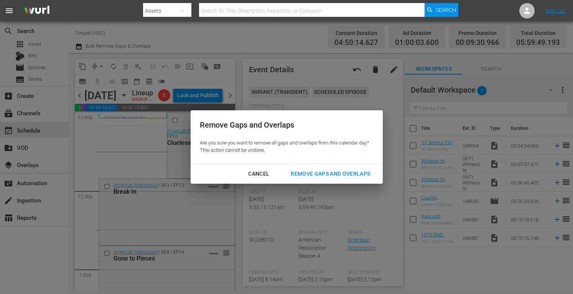
click at [311, 173] on div "Remove Gaps and Overlaps" at bounding box center [331, 174] width 92 height 10
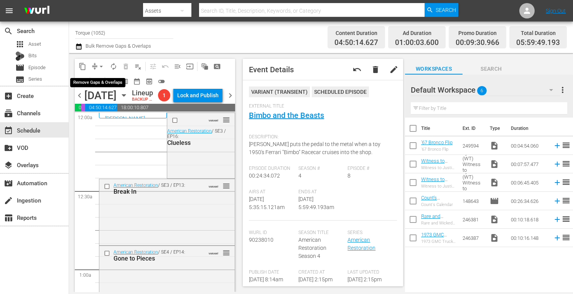
click at [100, 63] on span "arrow_drop_down" at bounding box center [101, 67] width 8 height 8
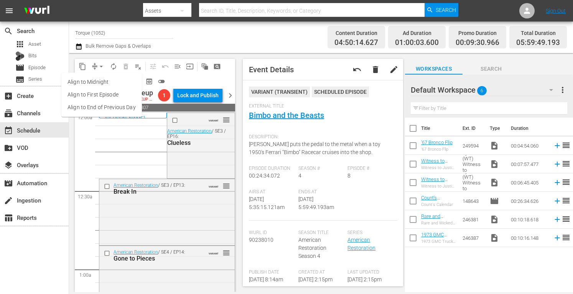
click at [100, 83] on li "Align to Midnight" at bounding box center [101, 82] width 81 height 13
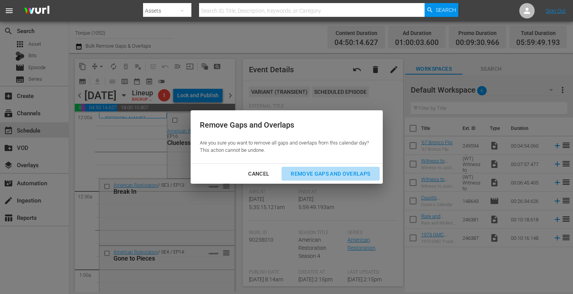
click at [321, 173] on div "Remove Gaps and Overlaps" at bounding box center [331, 174] width 92 height 10
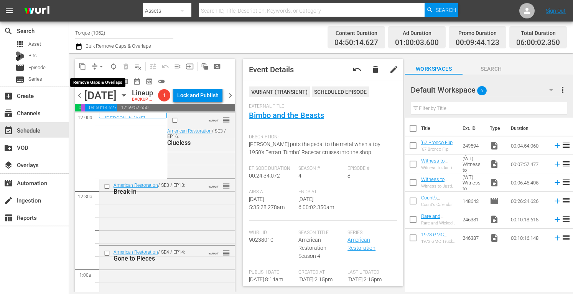
click at [101, 63] on span "arrow_drop_down" at bounding box center [101, 67] width 8 height 8
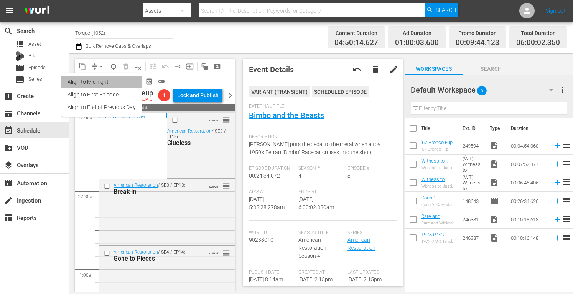
click at [101, 81] on li "Align to Midnight" at bounding box center [101, 82] width 81 height 13
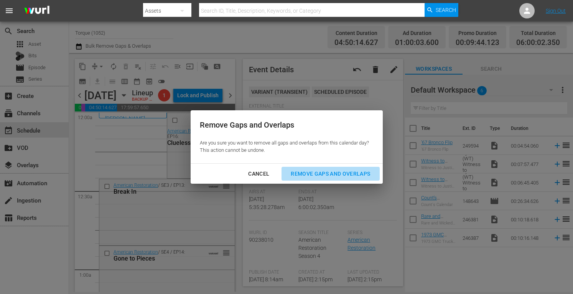
click at [310, 173] on div "Remove Gaps and Overlaps" at bounding box center [331, 174] width 92 height 10
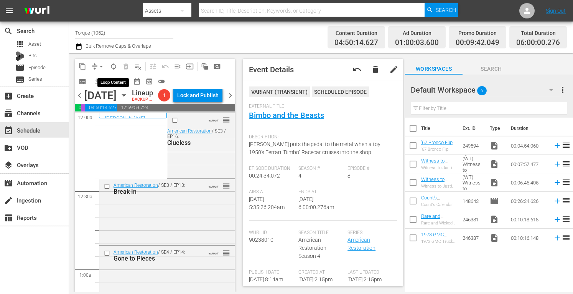
click at [114, 64] on span "autorenew_outlined" at bounding box center [114, 67] width 8 height 8
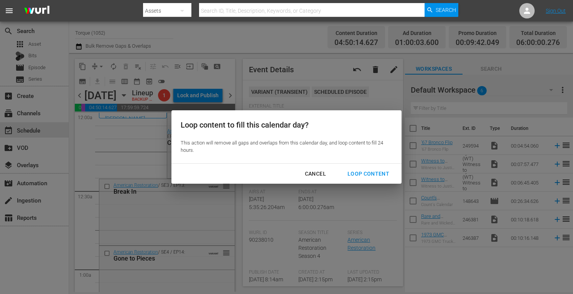
click at [361, 173] on div "Loop Content" at bounding box center [368, 174] width 54 height 10
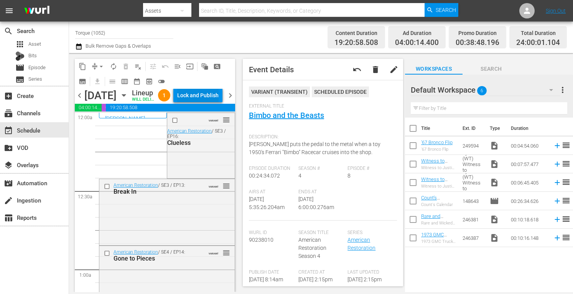
click at [210, 97] on div "Lock and Publish" at bounding box center [197, 95] width 41 height 14
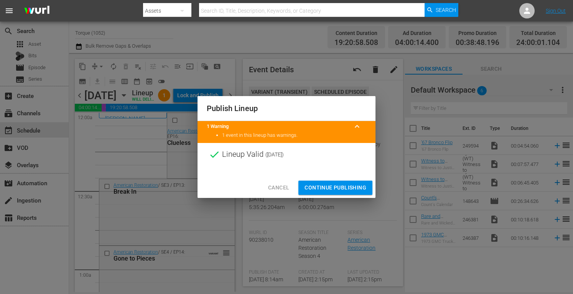
click at [351, 187] on span "Continue Publishing" at bounding box center [336, 188] width 62 height 10
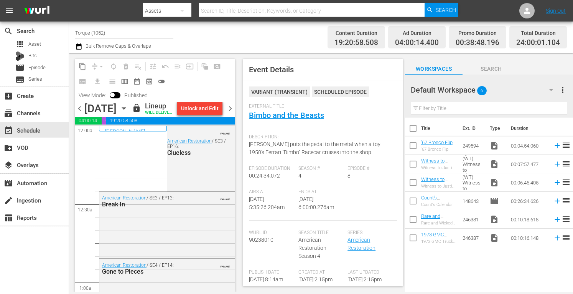
click at [229, 111] on span "chevron_right" at bounding box center [231, 109] width 10 height 10
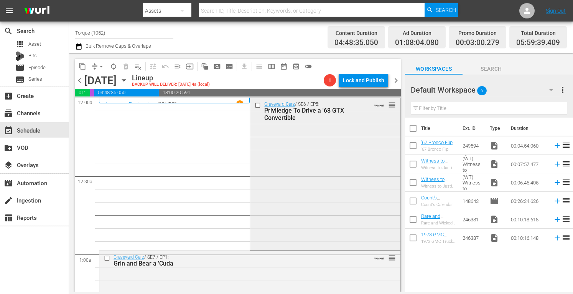
click at [312, 150] on div "Graveyard Carz / SE6 / EP5: Priviledge To Drive a '68 GTX Convertible VARIANT r…" at bounding box center [325, 173] width 150 height 150
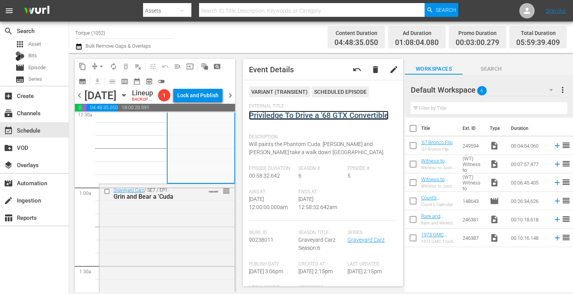
scroll to position [102, 0]
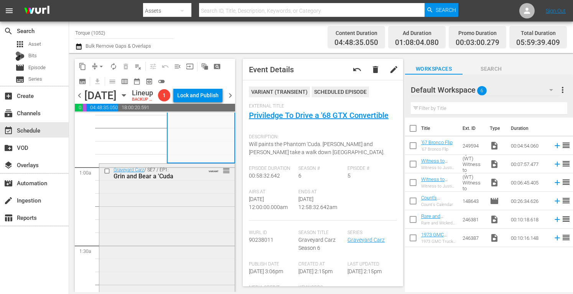
click at [191, 253] on div "Graveyard Carz / SE7 / EP1: Grin and Bear a 'Cuda VARIANT reorder" at bounding box center [166, 238] width 135 height 150
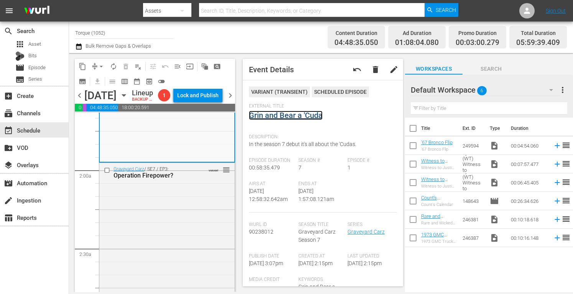
scroll to position [281, 0]
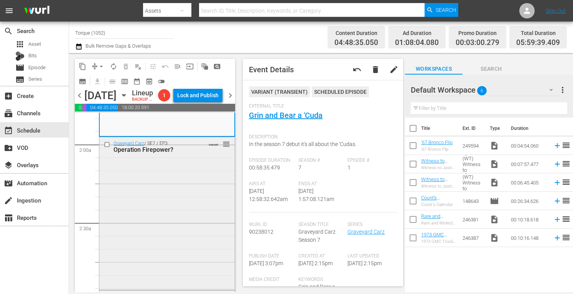
click at [185, 206] on div "Graveyard Carz / SE7 / EP3: Operation Firepower? VARIANT reorder" at bounding box center [166, 212] width 135 height 150
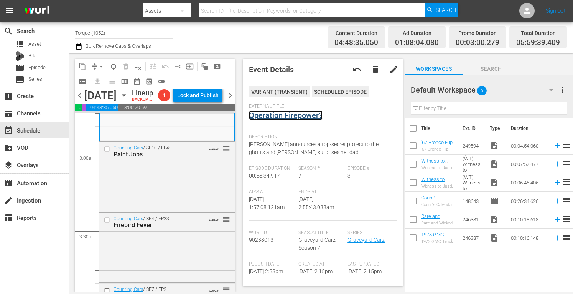
scroll to position [440, 0]
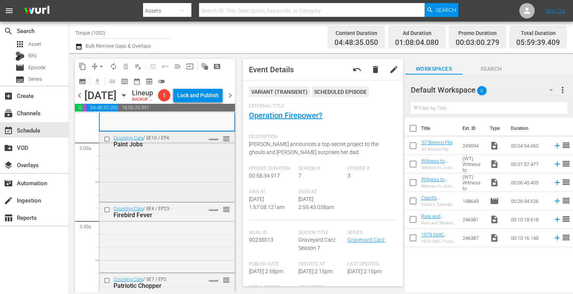
click at [185, 196] on div "Counting Cars / SE10 / EP4: Paint Jobs VARIANT reorder" at bounding box center [166, 166] width 135 height 68
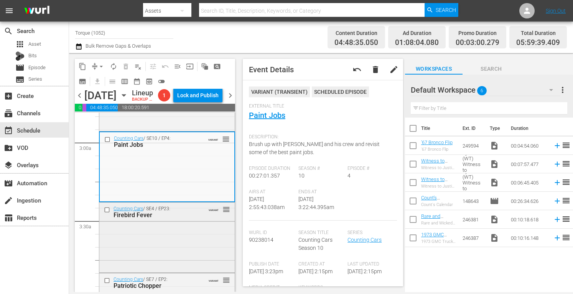
click at [210, 221] on div "Counting Cars / SE4 / EP23: Firebird Fever VARIANT reorder" at bounding box center [166, 211] width 135 height 19
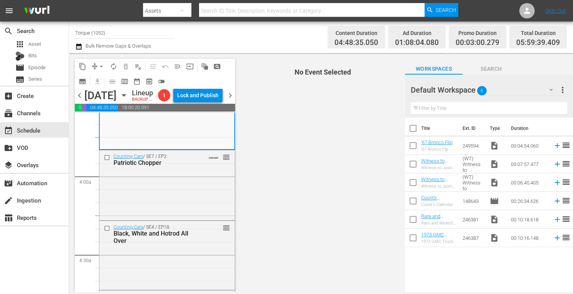
scroll to position [568, 0]
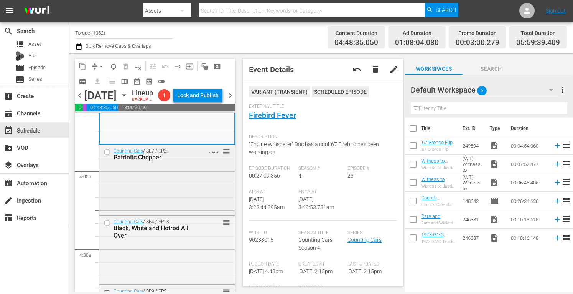
click at [179, 192] on div "Counting Cars / SE7 / EP2: Patriotic Chopper VARIANT reorder" at bounding box center [166, 179] width 135 height 68
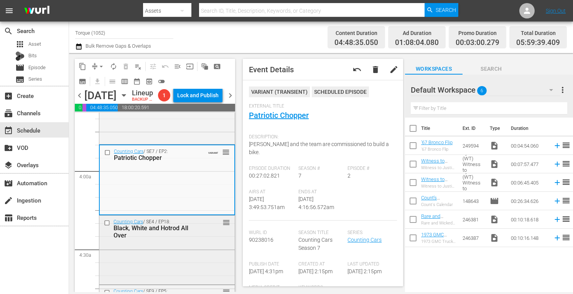
click at [174, 262] on div "Counting Cars / SE4 / EP18: Black, White and Hotrod All Over reorder" at bounding box center [166, 248] width 135 height 67
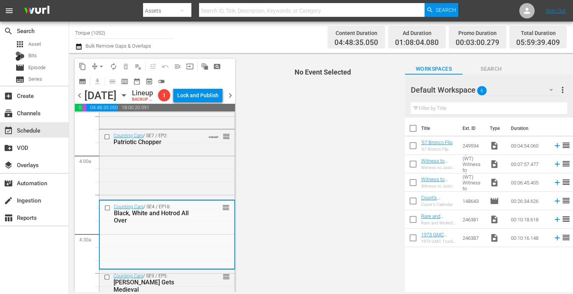
scroll to position [680, 0]
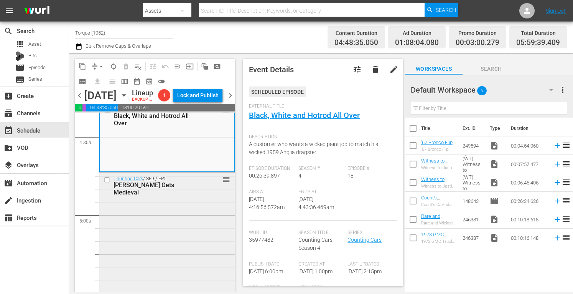
click at [201, 216] on div "Counting Cars / SE9 / EP5: Mike Gets Medieval reorder" at bounding box center [166, 238] width 135 height 132
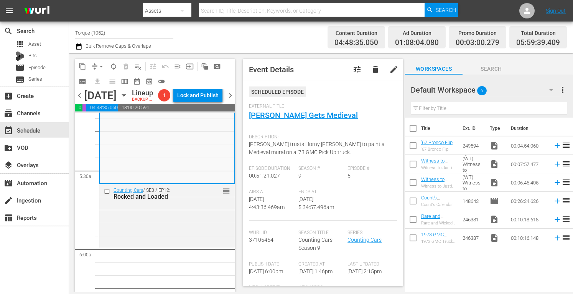
scroll to position [818, 0]
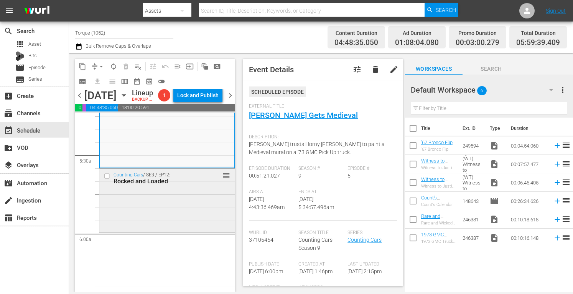
click at [185, 227] on div "Counting Cars / SE3 / EP12: Rocked and Loaded reorder" at bounding box center [166, 199] width 135 height 62
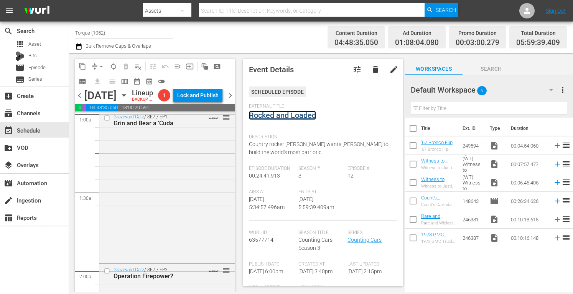
scroll to position [0, 0]
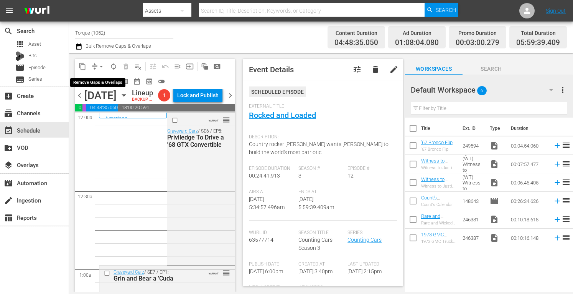
click at [102, 65] on span "arrow_drop_down" at bounding box center [101, 67] width 8 height 8
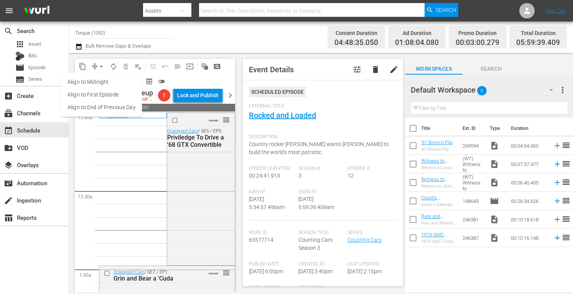
click at [95, 83] on li "Align to Midnight" at bounding box center [101, 82] width 81 height 13
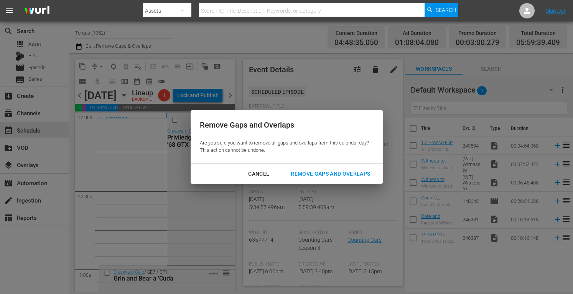
click at [315, 175] on div "Remove Gaps and Overlaps" at bounding box center [331, 174] width 92 height 10
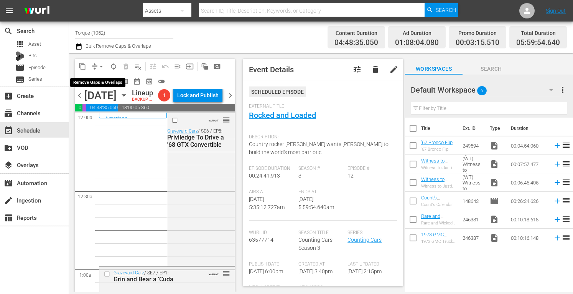
click at [102, 63] on span "arrow_drop_down" at bounding box center [101, 67] width 8 height 8
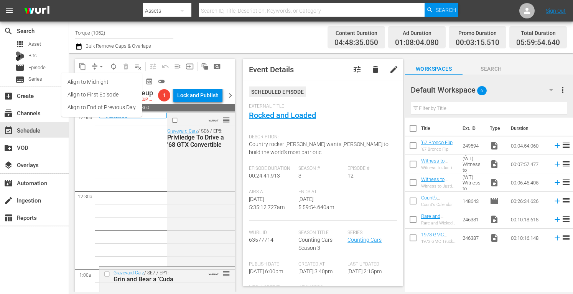
click at [102, 81] on li "Align to Midnight" at bounding box center [101, 82] width 81 height 13
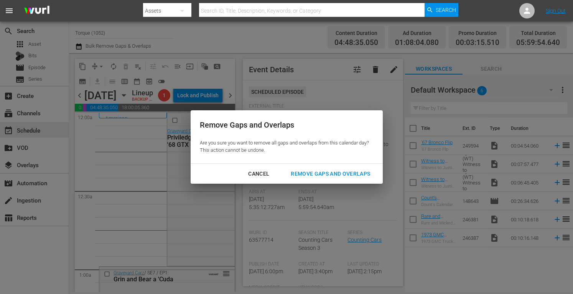
click at [309, 172] on div "Remove Gaps and Overlaps" at bounding box center [331, 174] width 92 height 10
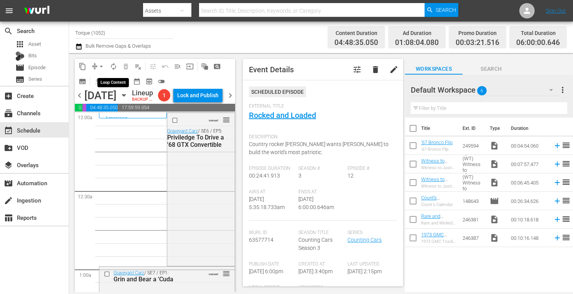
click at [113, 63] on span "autorenew_outlined" at bounding box center [114, 67] width 8 height 8
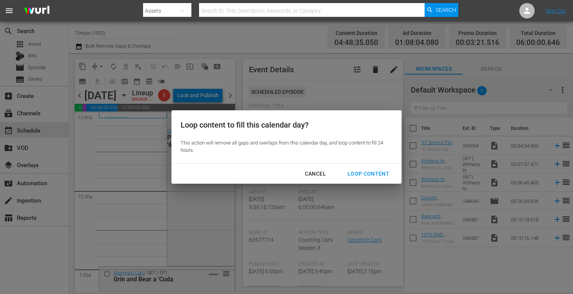
click at [369, 170] on div "Loop Content" at bounding box center [368, 174] width 54 height 10
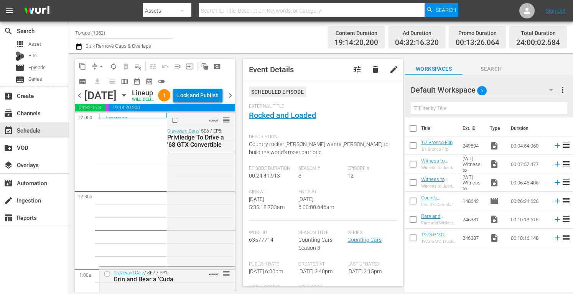
click at [211, 94] on div "Lock and Publish" at bounding box center [197, 95] width 41 height 14
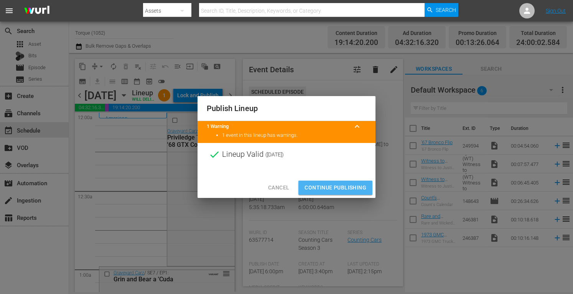
click at [343, 191] on span "Continue Publishing" at bounding box center [336, 188] width 62 height 10
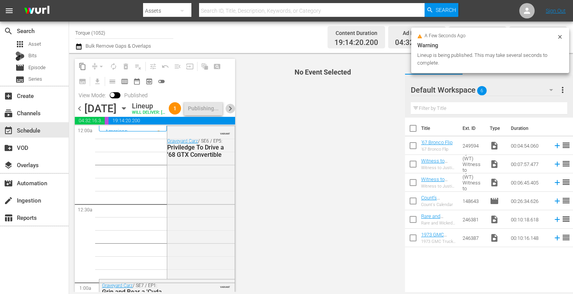
click at [230, 113] on span "chevron_right" at bounding box center [231, 109] width 10 height 10
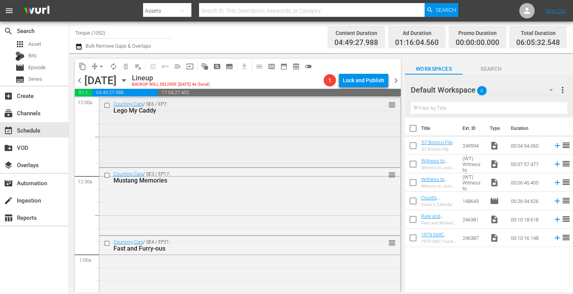
click at [305, 142] on div "Counting Cars / SE6 / EP7: Lego My Caddy reorder" at bounding box center [249, 131] width 301 height 67
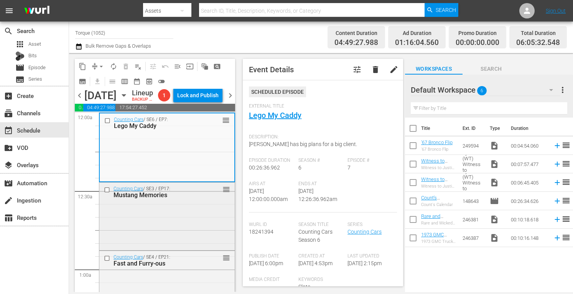
click at [176, 248] on div "Counting Cars / SE3 / EP17: Mustang Memories reorder" at bounding box center [166, 215] width 135 height 66
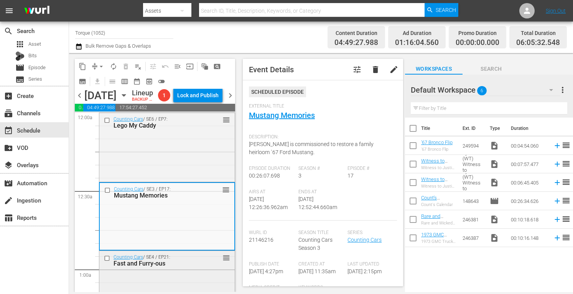
click at [196, 283] on div "Counting Cars / SE4 / EP21: Fast and Furry-ous reorder" at bounding box center [166, 284] width 135 height 67
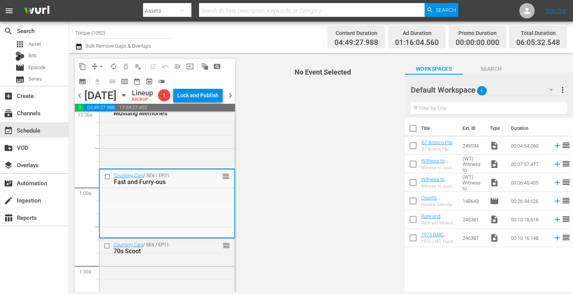
scroll to position [112, 0]
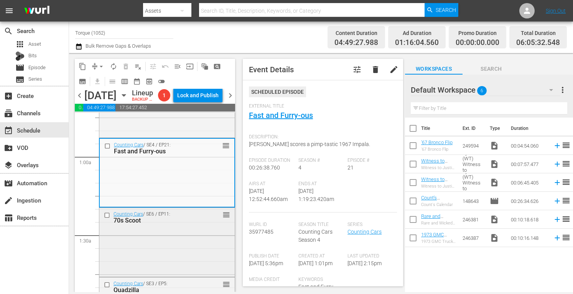
click at [184, 245] on div "Counting Cars / SE6 / EP11: 70s Scoot reorder" at bounding box center [166, 241] width 135 height 67
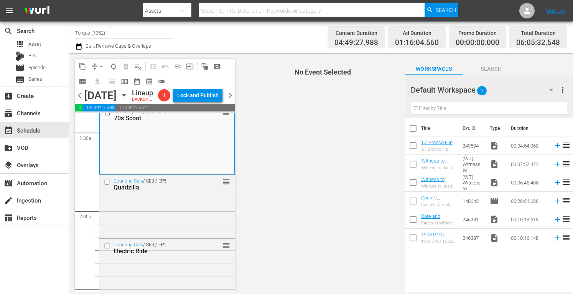
scroll to position [220, 0]
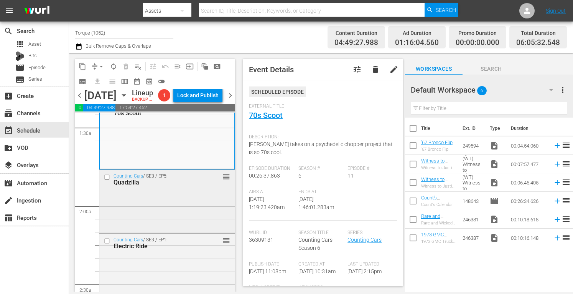
click at [190, 208] on div "Counting Cars / SE3 / EP5: Quadzilla reorder" at bounding box center [166, 200] width 135 height 61
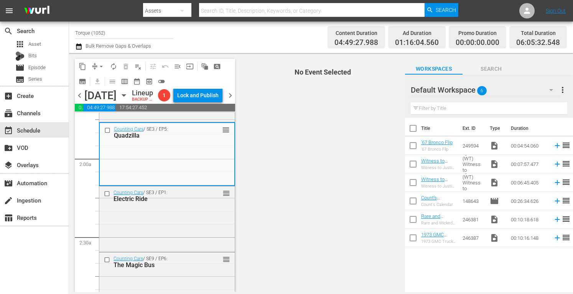
scroll to position [281, 0]
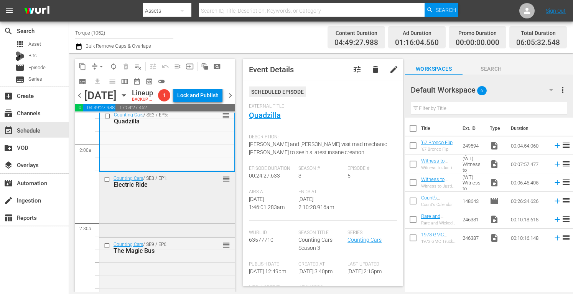
click at [181, 208] on div "Counting Cars / SE3 / EP1: Electric Ride reorder" at bounding box center [166, 204] width 135 height 64
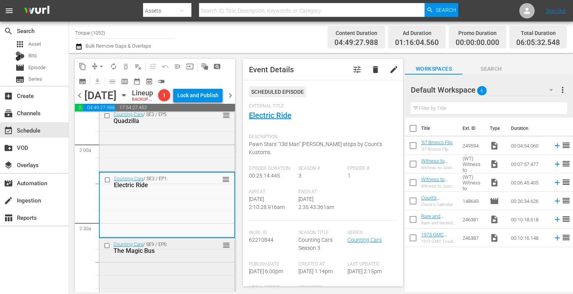
click at [200, 257] on div "Counting Cars / SE9 / EP6: The Magic Bus reorder" at bounding box center [166, 247] width 135 height 19
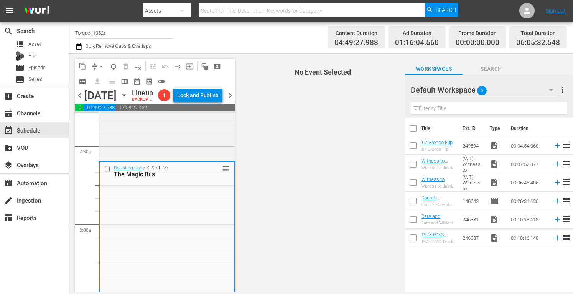
scroll to position [424, 0]
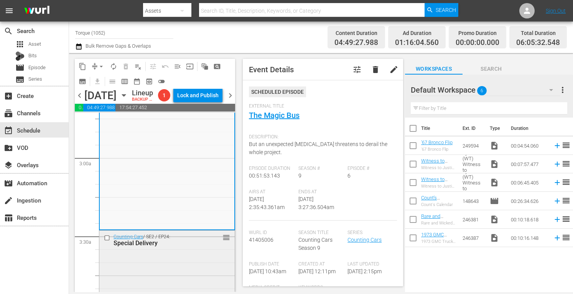
click at [192, 267] on div "Counting Cars / SE2 / EP24: Special Delivery reorder" at bounding box center [166, 262] width 135 height 64
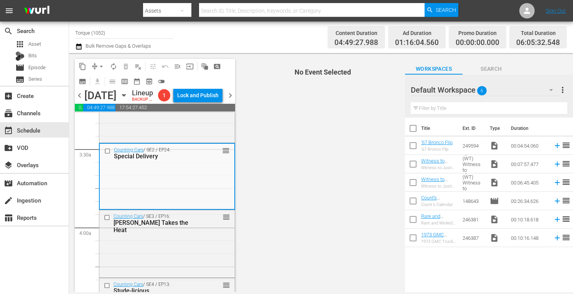
scroll to position [578, 0]
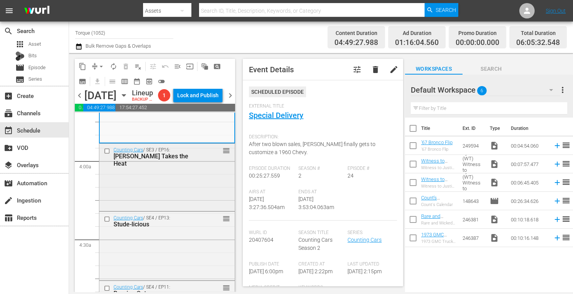
click at [183, 191] on div "Counting Cars / SE3 / EP16: Danny Takes the Heat reorder" at bounding box center [166, 177] width 135 height 66
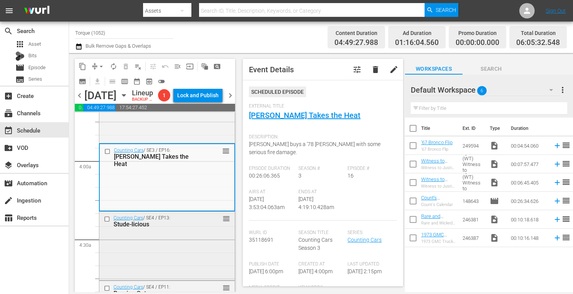
click at [203, 251] on div "Counting Cars / SE4 / EP13: Stude-licious reorder" at bounding box center [166, 244] width 135 height 67
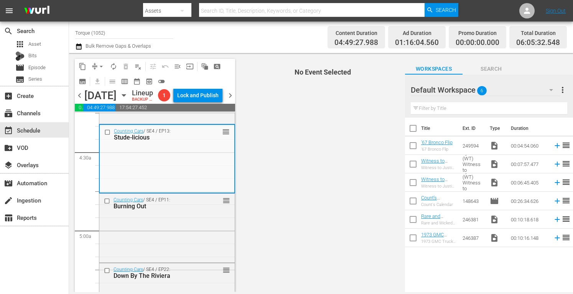
scroll to position [696, 0]
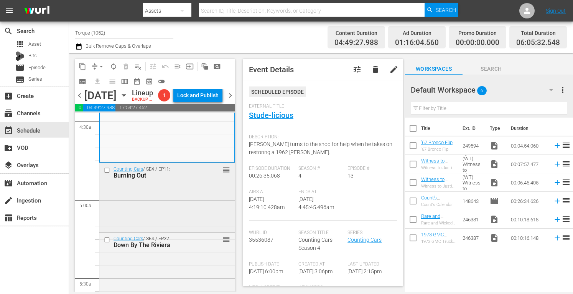
click at [171, 211] on div "Counting Cars / SE4 / EP11: Burning Out reorder" at bounding box center [166, 196] width 135 height 67
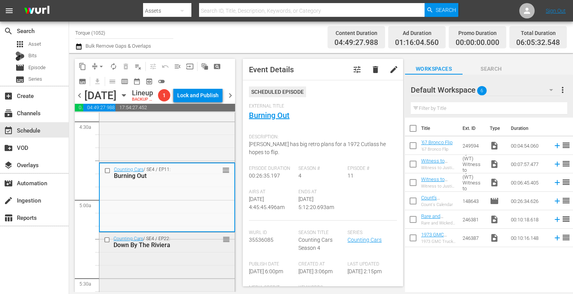
click at [191, 248] on div "Down By The Riviera" at bounding box center [156, 244] width 85 height 7
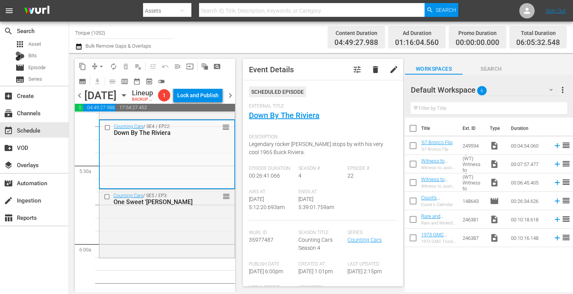
scroll to position [849, 0]
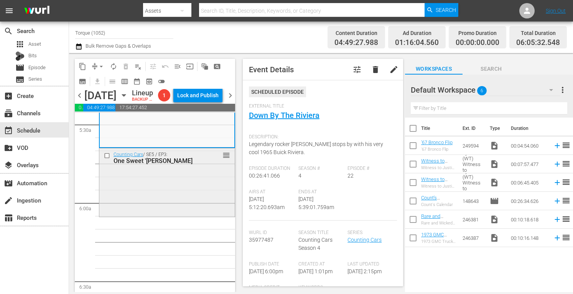
click at [183, 206] on div "Counting Cars / SE5 / EP3: One Sweet 'Stang reorder" at bounding box center [166, 181] width 135 height 67
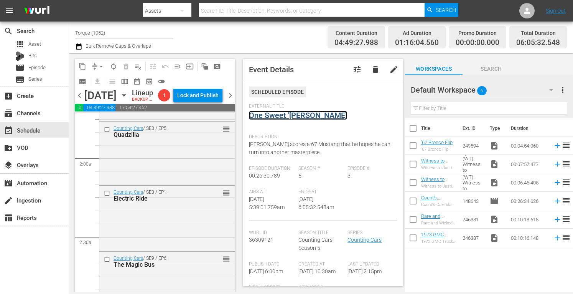
scroll to position [0, 0]
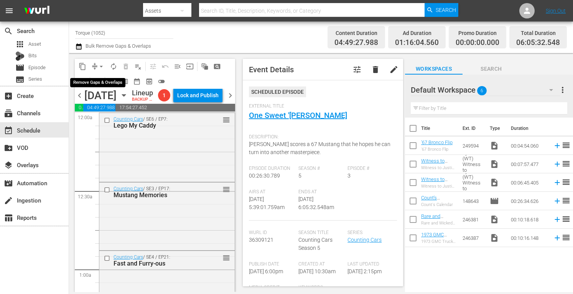
click at [100, 63] on span "arrow_drop_down" at bounding box center [101, 67] width 8 height 8
click at [100, 77] on li "Align to Midnight" at bounding box center [101, 82] width 63 height 13
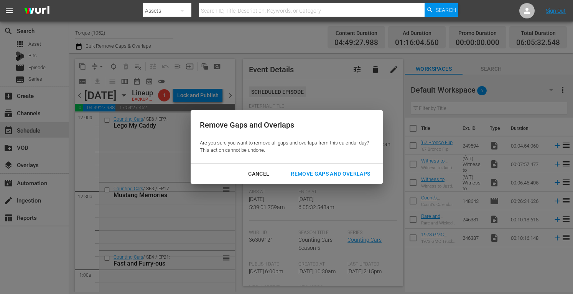
click at [311, 170] on div "Remove Gaps and Overlaps" at bounding box center [331, 174] width 92 height 10
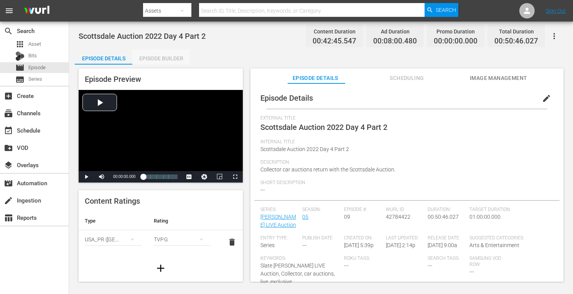
click at [180, 55] on div "Episode Builder" at bounding box center [161, 58] width 58 height 18
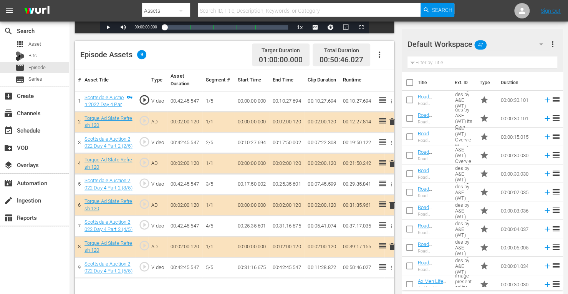
scroll to position [183, 0]
click at [392, 201] on span "delete" at bounding box center [391, 204] width 9 height 9
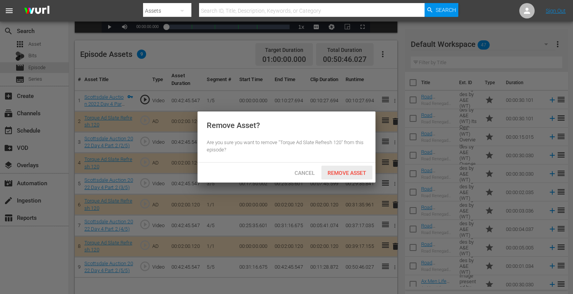
click at [355, 178] on div "Remove Asset" at bounding box center [347, 172] width 51 height 14
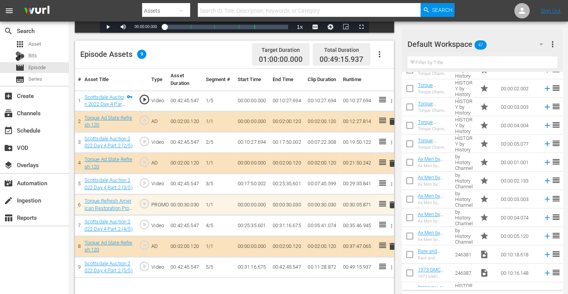
scroll to position [344, 0]
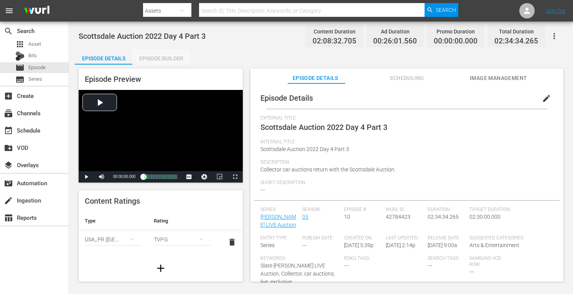
click at [178, 57] on div "Episode Builder" at bounding box center [161, 58] width 58 height 18
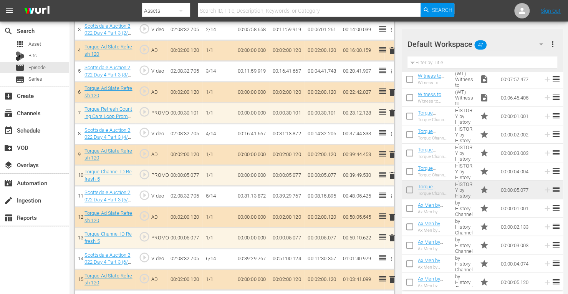
scroll to position [295, 0]
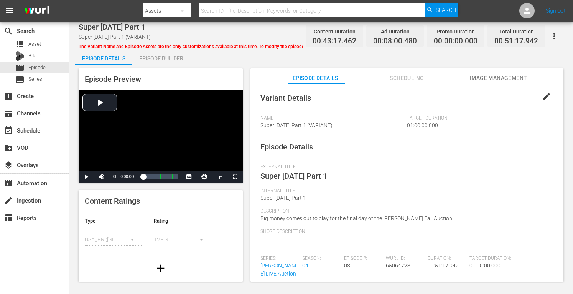
click at [172, 57] on div "Episode Builder" at bounding box center [161, 58] width 58 height 18
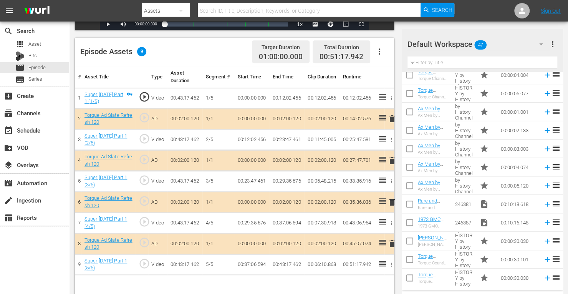
scroll to position [477, 0]
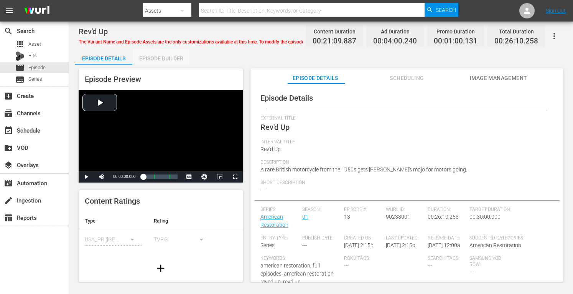
click at [169, 57] on div "Episode Builder" at bounding box center [161, 58] width 58 height 18
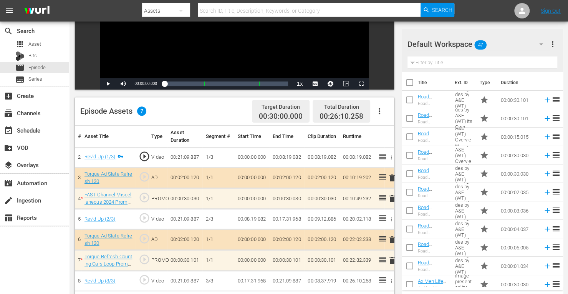
scroll to position [149, 0]
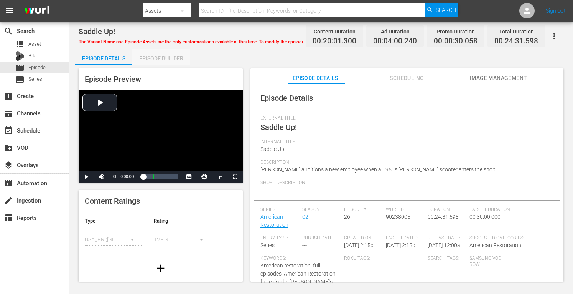
click at [167, 61] on div "Episode Builder" at bounding box center [161, 58] width 58 height 18
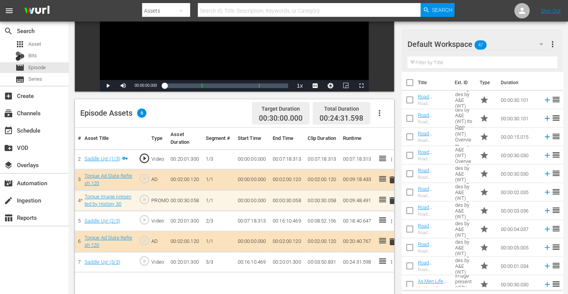
scroll to position [132, 0]
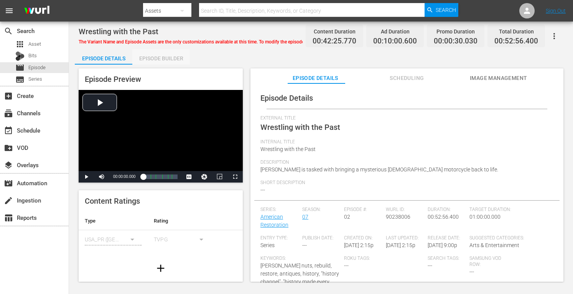
click at [164, 58] on div "Episode Builder" at bounding box center [161, 58] width 58 height 18
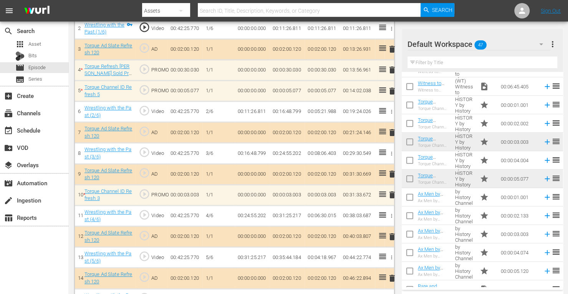
scroll to position [254, 0]
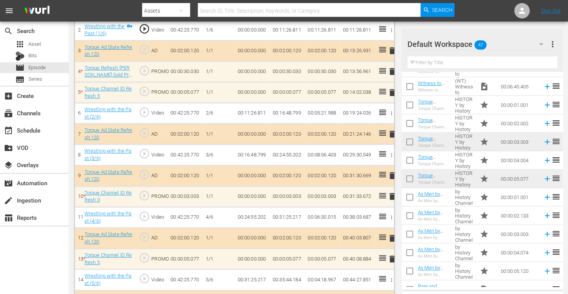
click at [392, 257] on span "delete" at bounding box center [391, 258] width 9 height 9
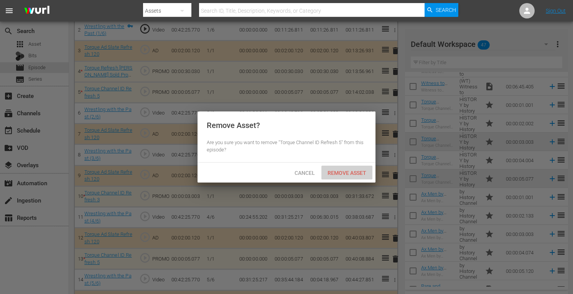
click at [354, 175] on span "Remove Asset" at bounding box center [347, 173] width 51 height 6
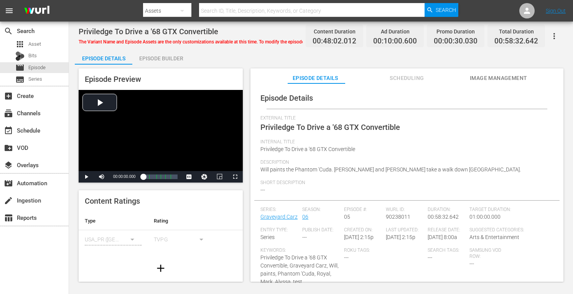
click at [173, 57] on div "Episode Builder" at bounding box center [161, 58] width 58 height 18
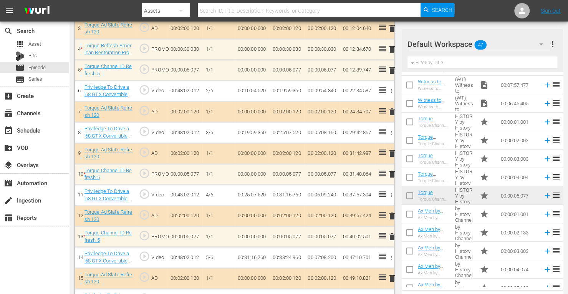
scroll to position [274, 0]
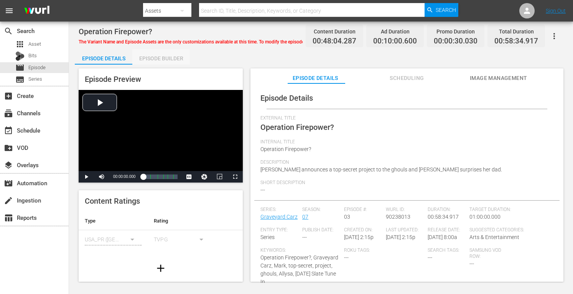
click at [170, 58] on div "Episode Builder" at bounding box center [161, 58] width 58 height 18
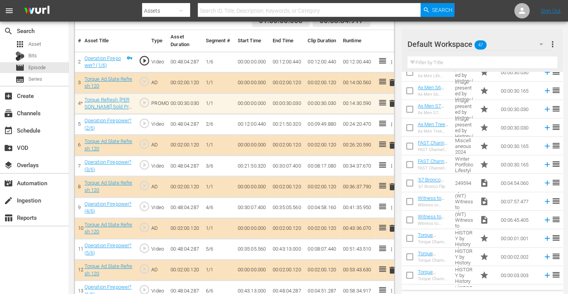
scroll to position [273, 0]
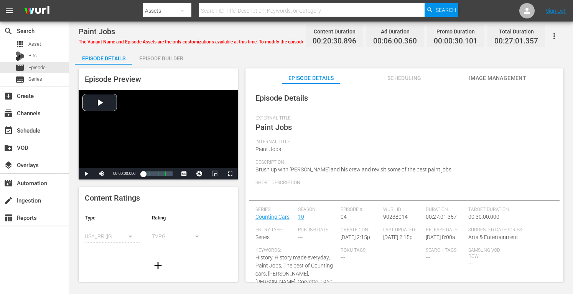
click at [176, 56] on div "Episode Builder" at bounding box center [161, 58] width 58 height 18
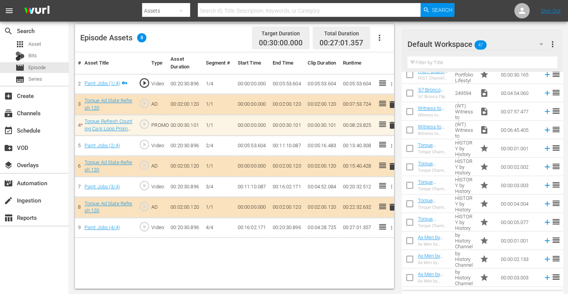
scroll to position [313, 0]
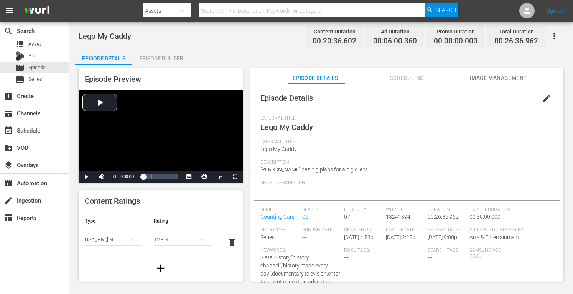
click at [177, 59] on div "Episode Builder" at bounding box center [161, 58] width 58 height 18
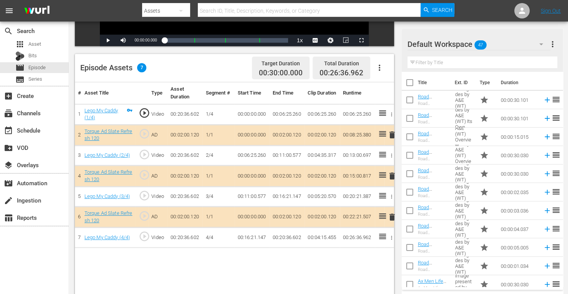
scroll to position [200, 0]
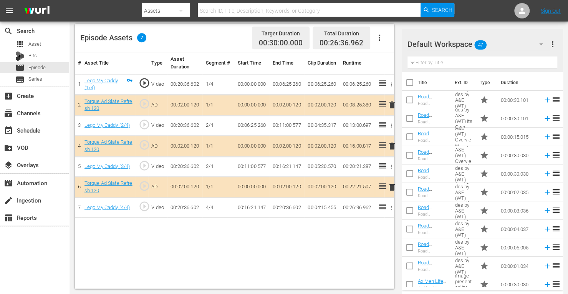
click at [391, 145] on span "delete" at bounding box center [391, 145] width 9 height 9
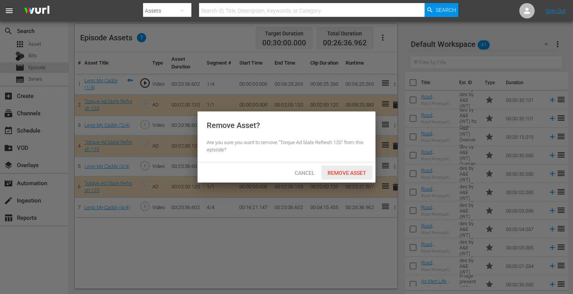
click at [356, 173] on span "Remove Asset" at bounding box center [347, 173] width 51 height 6
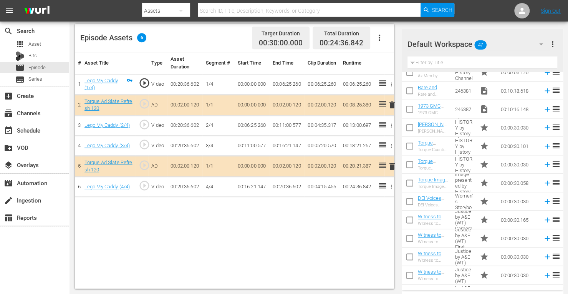
scroll to position [670, 0]
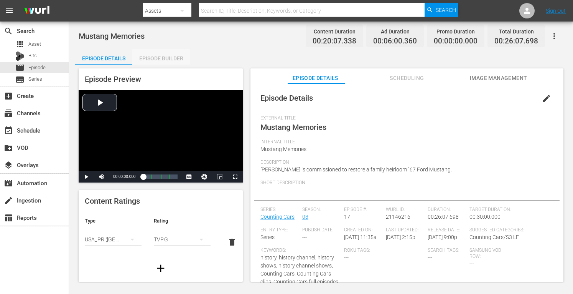
click at [172, 55] on div "Episode Builder" at bounding box center [161, 58] width 58 height 18
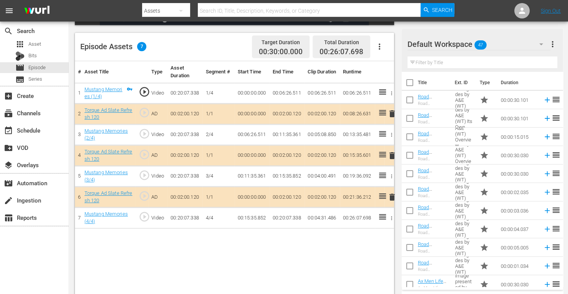
scroll to position [200, 0]
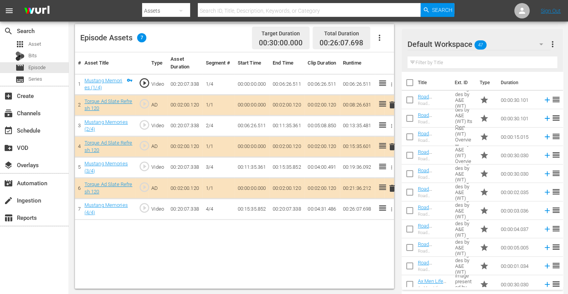
click at [391, 144] on span "delete" at bounding box center [391, 146] width 9 height 9
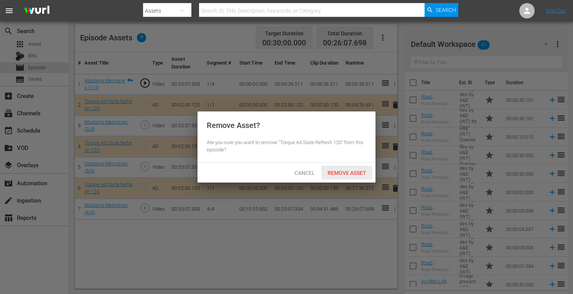
click at [355, 171] on span "Remove Asset" at bounding box center [347, 173] width 51 height 6
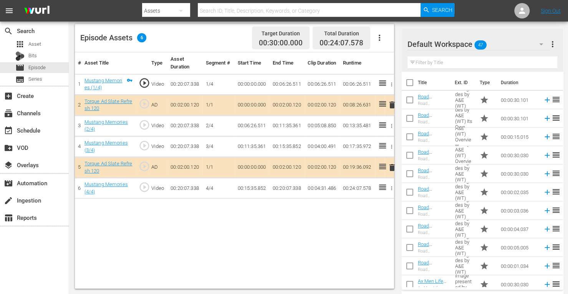
click at [515, 87] on th "Duration" at bounding box center [519, 82] width 46 height 21
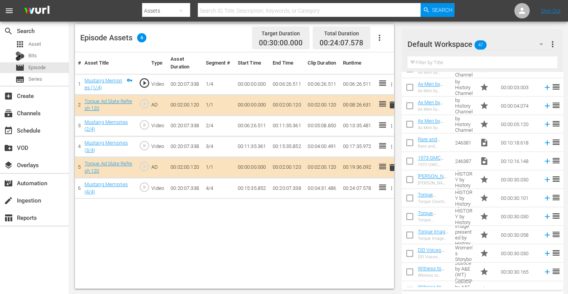
scroll to position [485, 0]
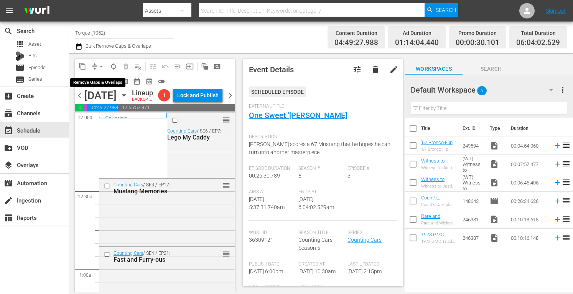
click at [101, 67] on span "arrow_drop_down" at bounding box center [101, 67] width 8 height 8
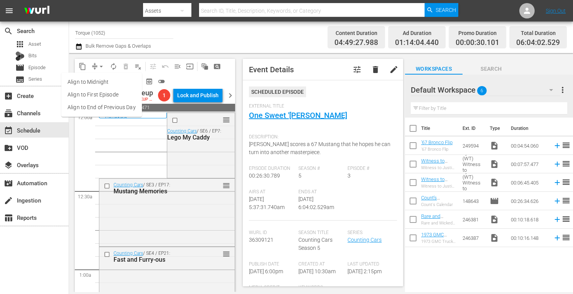
click at [101, 81] on li "Align to Midnight" at bounding box center [101, 82] width 81 height 13
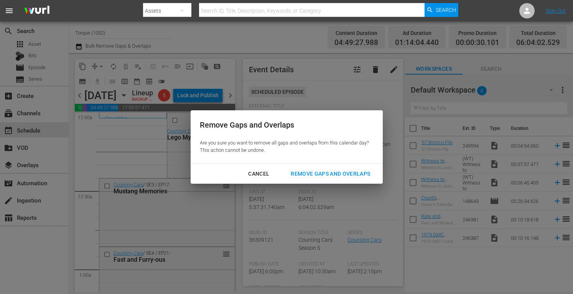
click at [309, 170] on div "Remove Gaps and Overlaps" at bounding box center [331, 174] width 92 height 10
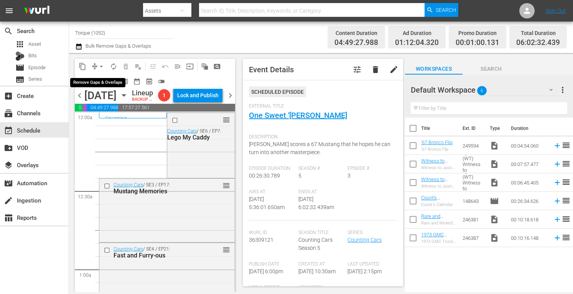
click at [103, 63] on span "arrow_drop_down" at bounding box center [101, 67] width 8 height 8
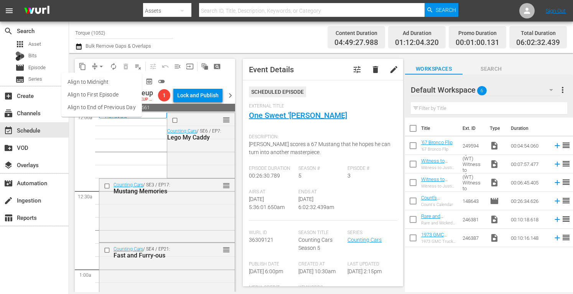
click at [100, 80] on li "Align to Midnight" at bounding box center [101, 82] width 81 height 13
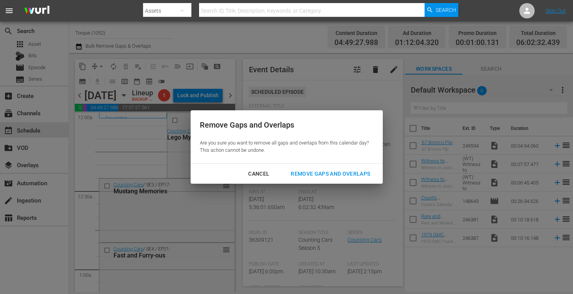
click at [319, 171] on div "Remove Gaps and Overlaps" at bounding box center [331, 174] width 92 height 10
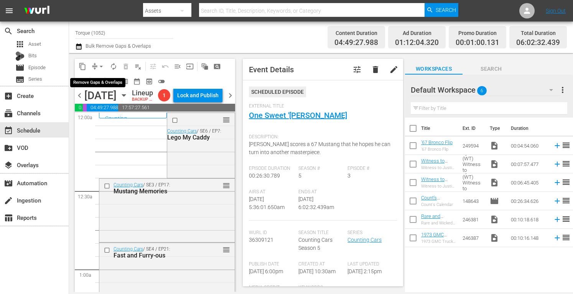
click at [101, 63] on span "arrow_drop_down" at bounding box center [101, 67] width 8 height 8
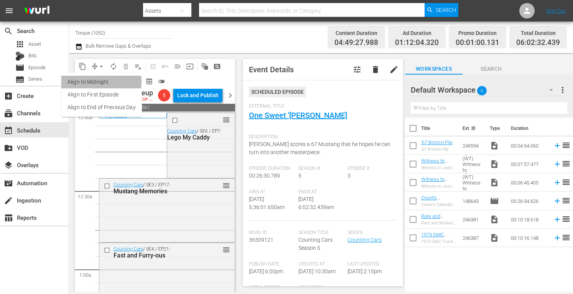
click at [99, 82] on li "Align to Midnight" at bounding box center [101, 82] width 81 height 13
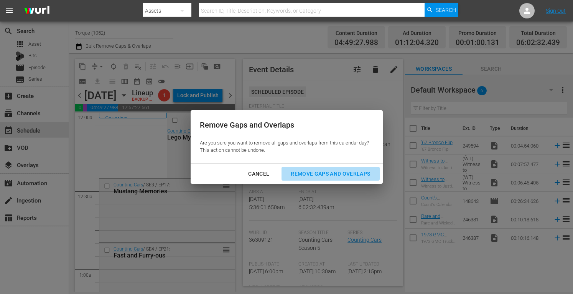
click at [310, 175] on div "Remove Gaps and Overlaps" at bounding box center [331, 174] width 92 height 10
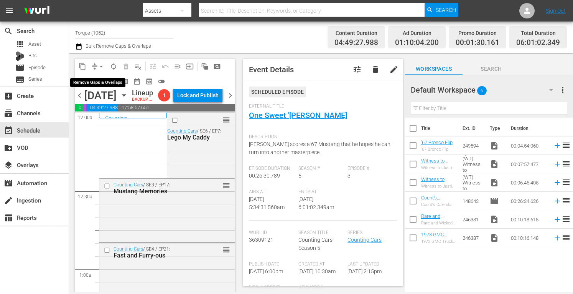
click at [101, 64] on span "arrow_drop_down" at bounding box center [101, 67] width 8 height 8
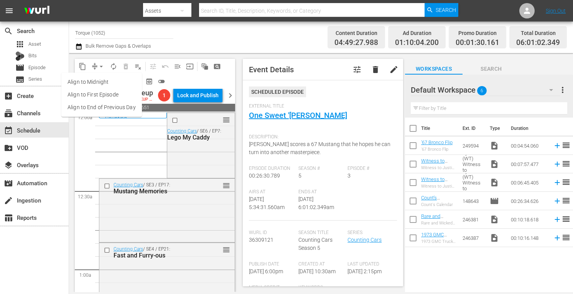
click at [102, 82] on li "Align to Midnight" at bounding box center [101, 82] width 81 height 13
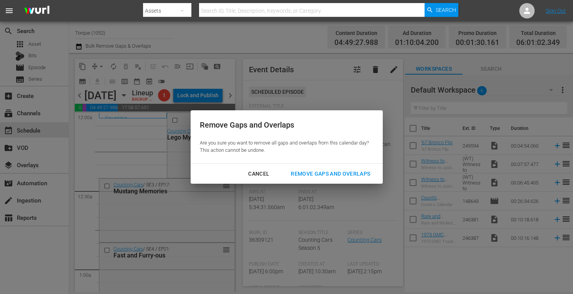
click at [314, 167] on button "Remove Gaps and Overlaps" at bounding box center [331, 174] width 98 height 14
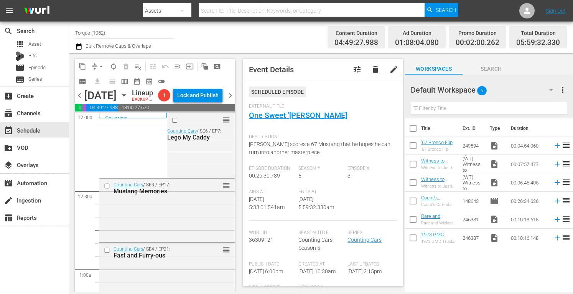
click at [474, 290] on div "Title Ext. ID Type Duration '67 Bronco Flip '67 Bronco Flip 249594 video_file 0…" at bounding box center [489, 204] width 168 height 175
click at [102, 63] on span "arrow_drop_down" at bounding box center [101, 67] width 8 height 8
click at [99, 82] on li "Align to Midnight" at bounding box center [101, 82] width 81 height 13
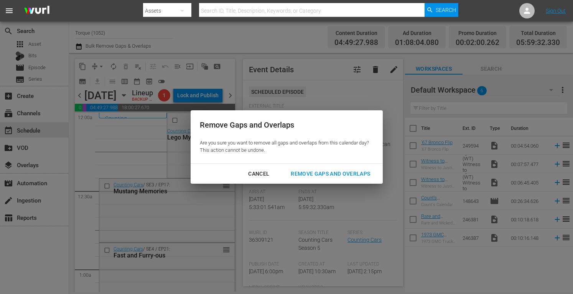
click at [309, 171] on div "Remove Gaps and Overlaps" at bounding box center [331, 174] width 92 height 10
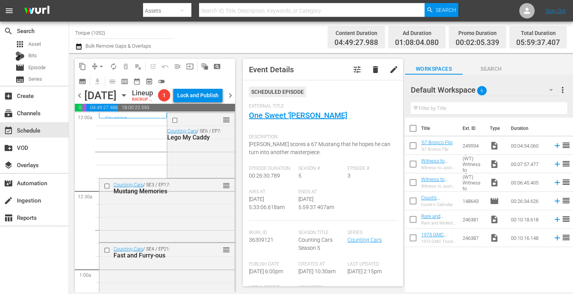
click at [447, 281] on div "Title Ext. ID Type Duration '67 Bronco Flip '67 Bronco Flip 249594 video_file 0…" at bounding box center [489, 204] width 168 height 175
click at [97, 63] on span "arrow_drop_down" at bounding box center [101, 67] width 8 height 8
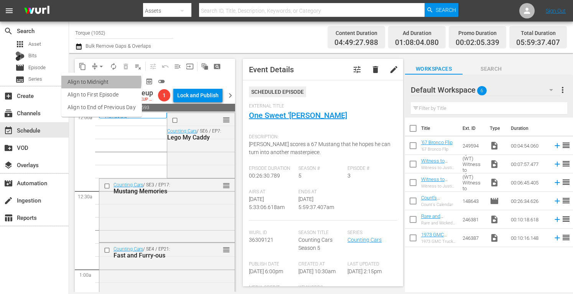
click at [98, 82] on li "Align to Midnight" at bounding box center [101, 82] width 81 height 13
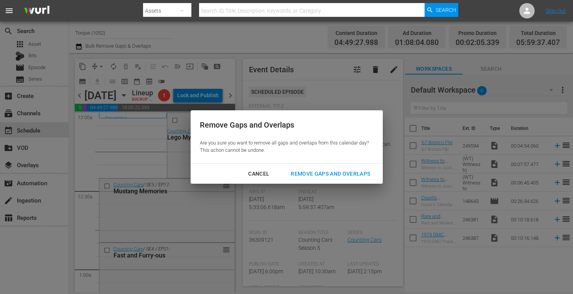
click at [319, 173] on div "Remove Gaps and Overlaps" at bounding box center [331, 174] width 92 height 10
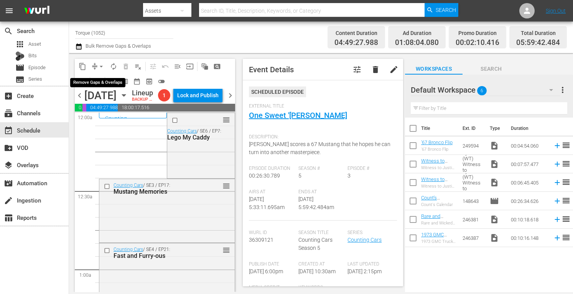
click at [99, 63] on span "arrow_drop_down" at bounding box center [101, 67] width 8 height 8
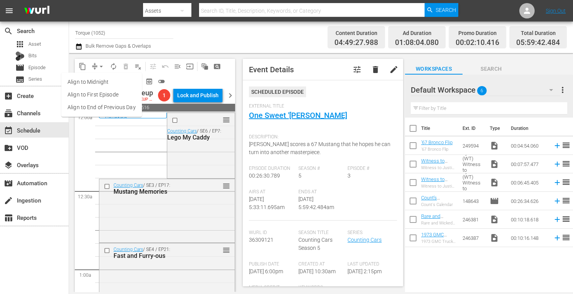
click at [100, 82] on li "Align to Midnight" at bounding box center [101, 82] width 81 height 13
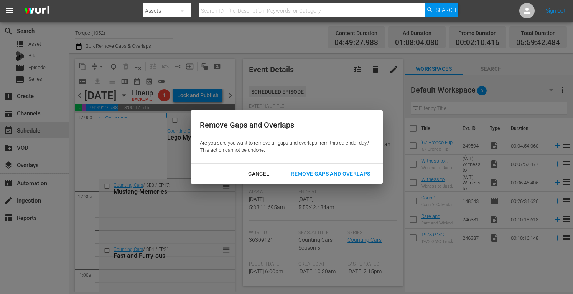
click at [298, 170] on div "Remove Gaps and Overlaps" at bounding box center [331, 174] width 92 height 10
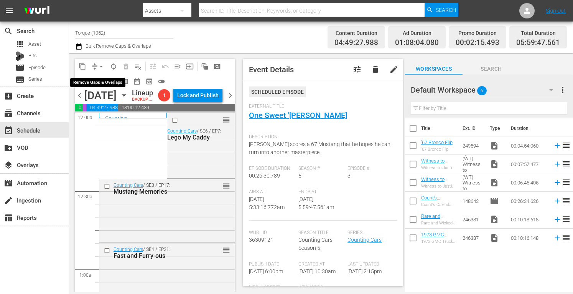
click at [99, 66] on span "arrow_drop_down" at bounding box center [101, 67] width 8 height 8
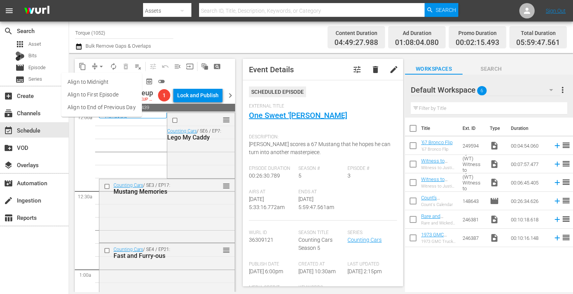
click at [100, 82] on li "Align to Midnight" at bounding box center [101, 82] width 81 height 13
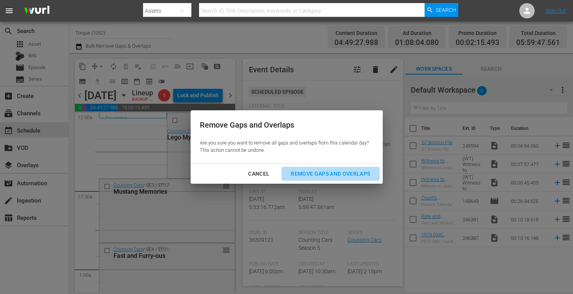
click at [296, 171] on div "Remove Gaps and Overlaps" at bounding box center [331, 174] width 92 height 10
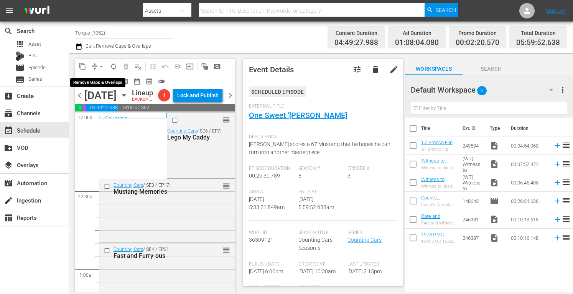
click at [99, 63] on span "arrow_drop_down" at bounding box center [101, 67] width 8 height 8
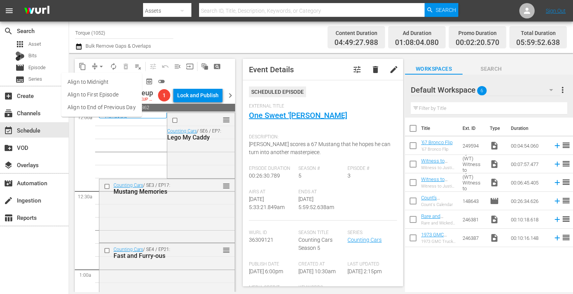
click at [97, 84] on li "Align to Midnight" at bounding box center [101, 82] width 81 height 13
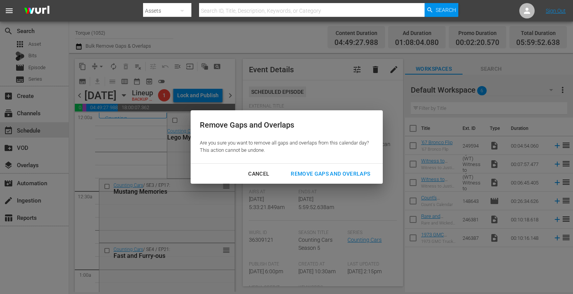
click at [301, 171] on div "Remove Gaps and Overlaps" at bounding box center [331, 174] width 92 height 10
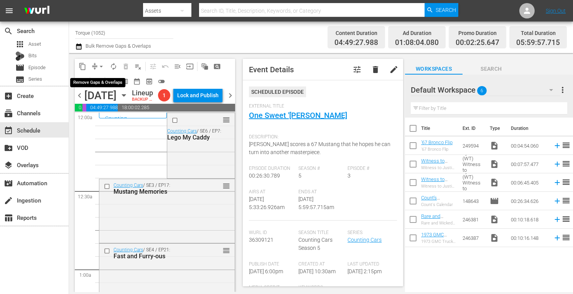
click at [100, 65] on span "arrow_drop_down" at bounding box center [101, 67] width 8 height 8
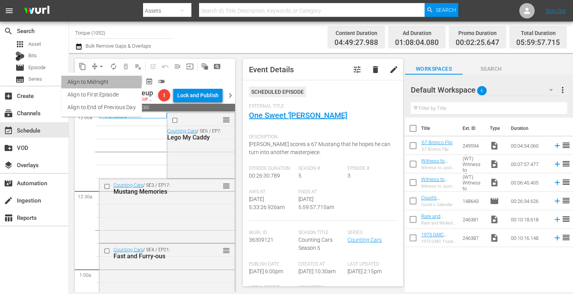
click at [101, 81] on li "Align to Midnight" at bounding box center [101, 82] width 81 height 13
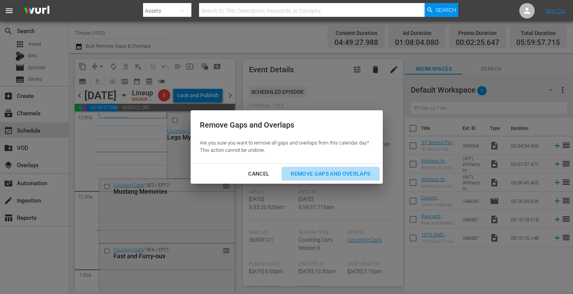
click at [317, 174] on div "Remove Gaps and Overlaps" at bounding box center [331, 174] width 92 height 10
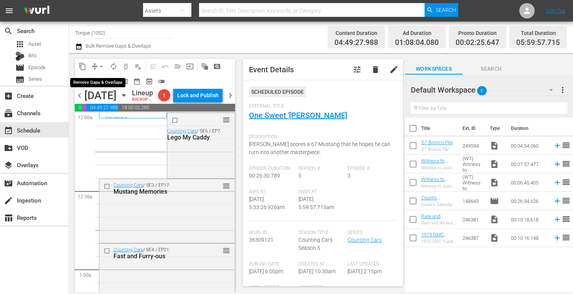
click at [100, 66] on span "arrow_drop_down" at bounding box center [101, 67] width 8 height 8
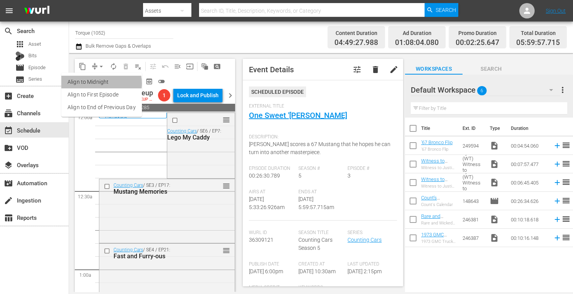
click at [98, 83] on li "Align to Midnight" at bounding box center [101, 82] width 81 height 13
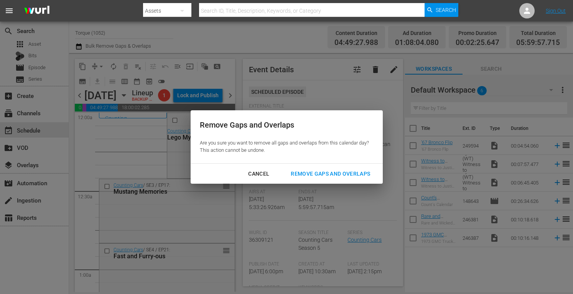
click at [306, 177] on div "Remove Gaps and Overlaps" at bounding box center [331, 174] width 92 height 10
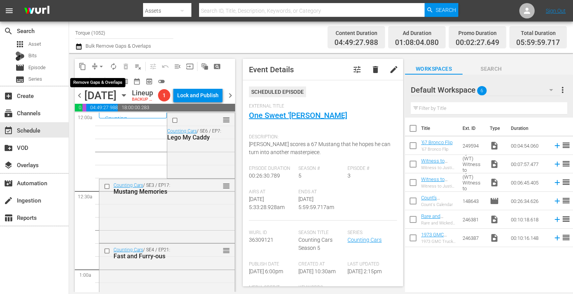
click at [102, 66] on span "arrow_drop_down" at bounding box center [101, 67] width 8 height 8
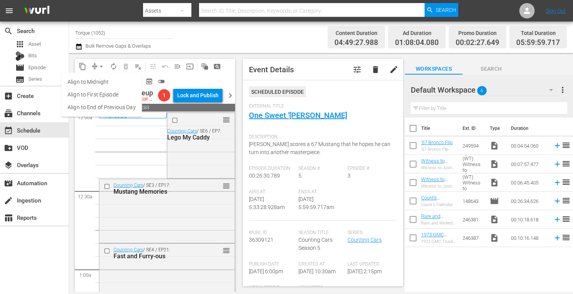
click at [101, 81] on li "Align to Midnight" at bounding box center [101, 82] width 81 height 13
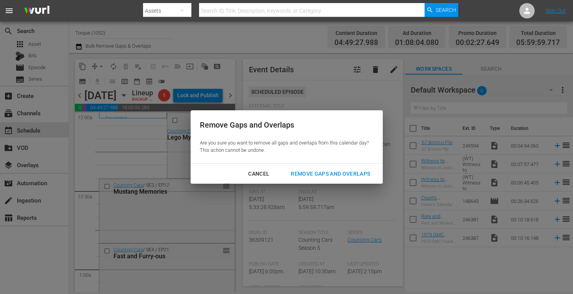
click at [308, 175] on div "Remove Gaps and Overlaps" at bounding box center [331, 174] width 92 height 10
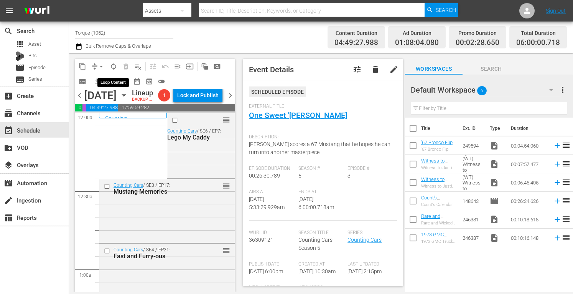
click at [113, 67] on span "autorenew_outlined" at bounding box center [114, 67] width 8 height 8
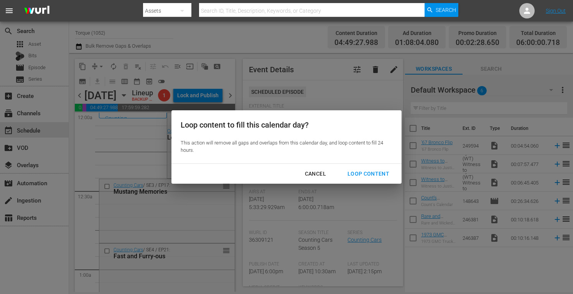
click at [370, 177] on div "Loop Content" at bounding box center [368, 174] width 54 height 10
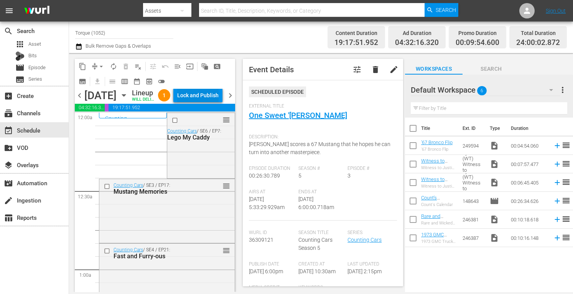
click at [212, 96] on div "Lock and Publish" at bounding box center [197, 95] width 41 height 14
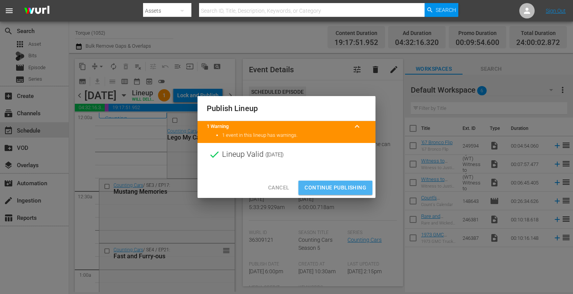
click at [340, 183] on span "Continue Publishing" at bounding box center [336, 188] width 62 height 10
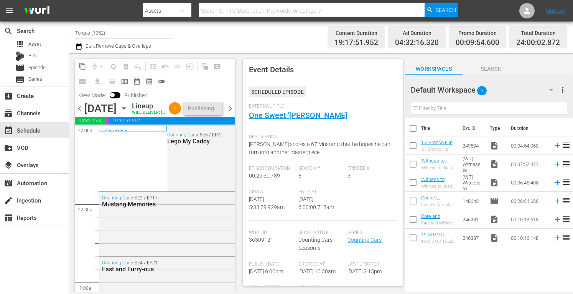
click at [232, 113] on span "chevron_right" at bounding box center [231, 109] width 10 height 10
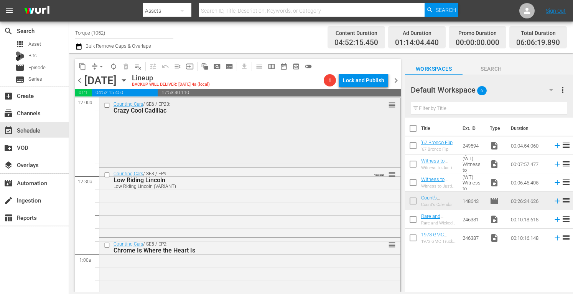
click at [220, 123] on div "Counting Cars / SE6 / EP23: Crazy Cool Cadillac reorder" at bounding box center [249, 131] width 301 height 67
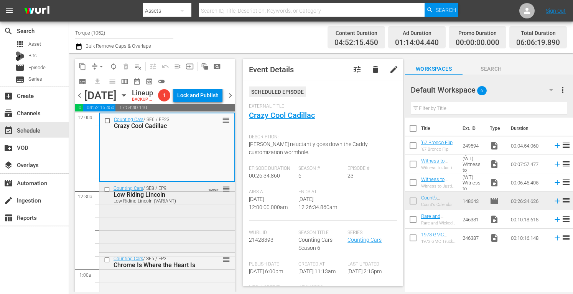
click at [186, 232] on div "Counting Cars / SE8 / EP9: Low Riding Lincoln Low Riding Lincoln (VARIANT) VARI…" at bounding box center [166, 216] width 135 height 68
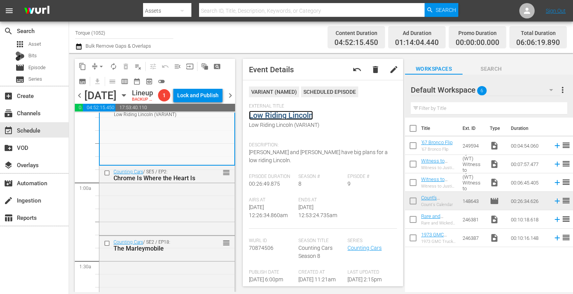
scroll to position [128, 0]
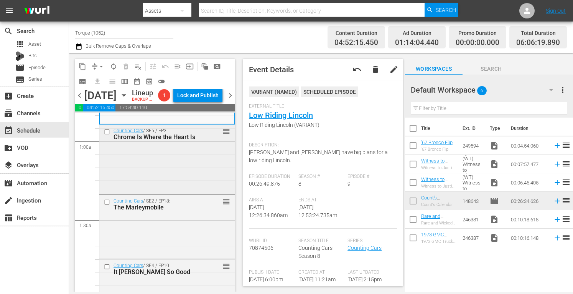
click at [181, 192] on div "Counting Cars / SE5 / EP2: Chrome Is Where the Heart Is reorder" at bounding box center [166, 158] width 135 height 68
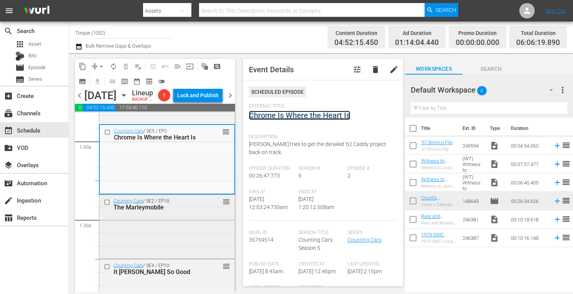
click at [223, 206] on span "reorder" at bounding box center [227, 201] width 8 height 8
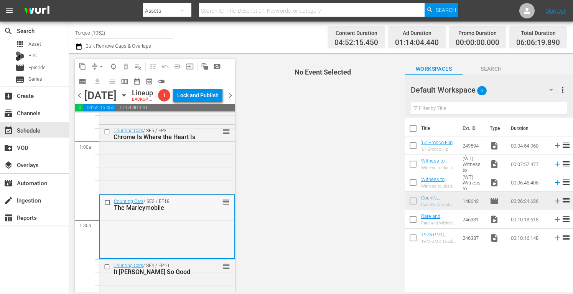
click at [190, 241] on div "Counting Cars / SE2 / EP18: The Marleymobile reorder" at bounding box center [167, 226] width 135 height 63
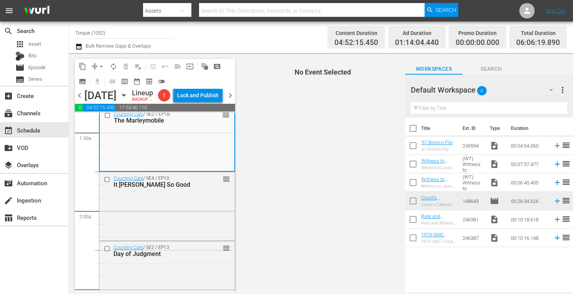
scroll to position [230, 0]
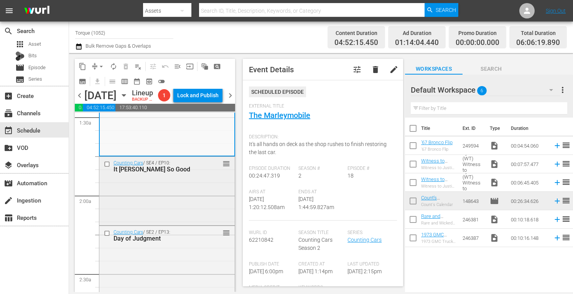
click at [193, 191] on div "Counting Cars / SE4 / EP10: It [PERSON_NAME] So Good reorder" at bounding box center [166, 190] width 135 height 67
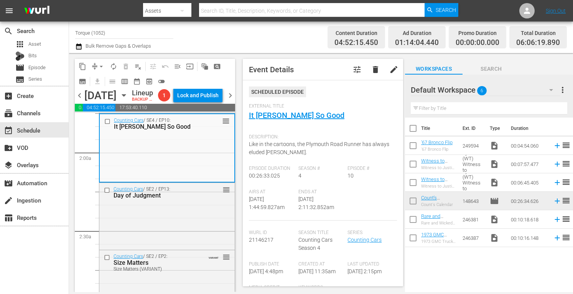
scroll to position [276, 0]
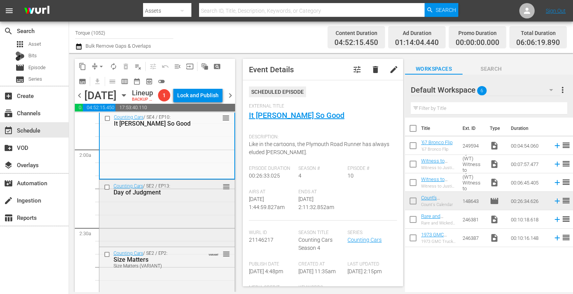
click at [206, 227] on div "Counting Cars / SE2 / EP13: Day of Judgment reorder" at bounding box center [166, 212] width 135 height 64
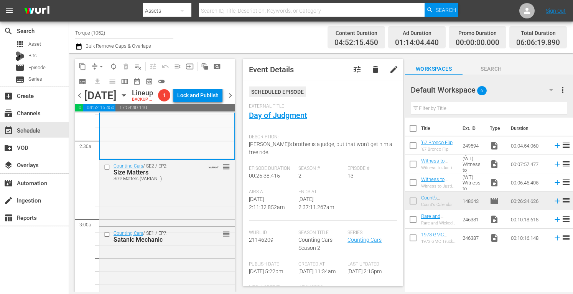
scroll to position [378, 0]
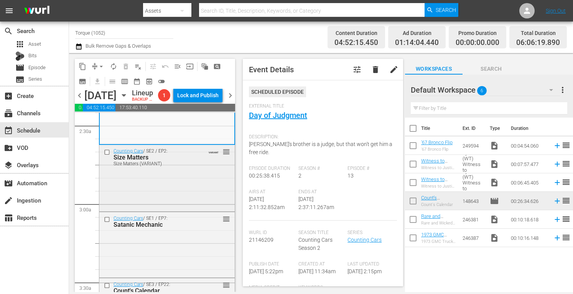
click at [188, 166] on div "Size Matters (VARIANT)" at bounding box center [156, 163] width 85 height 5
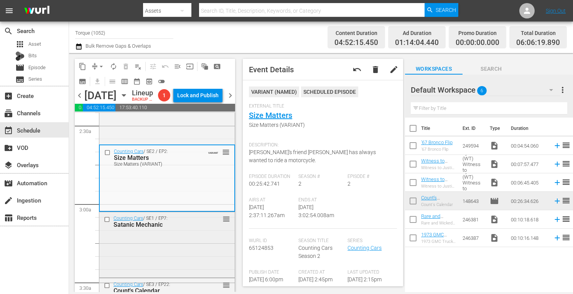
click at [197, 231] on div "Counting Cars / SE1 / EP7: Satanic Mechanic reorder" at bounding box center [166, 221] width 135 height 19
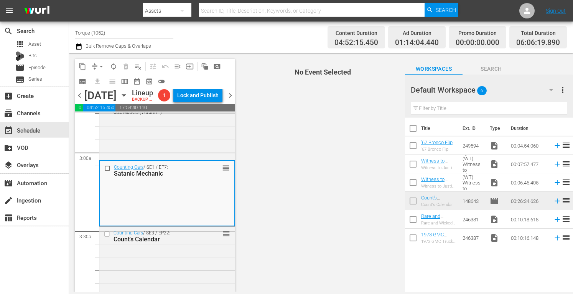
scroll to position [466, 0]
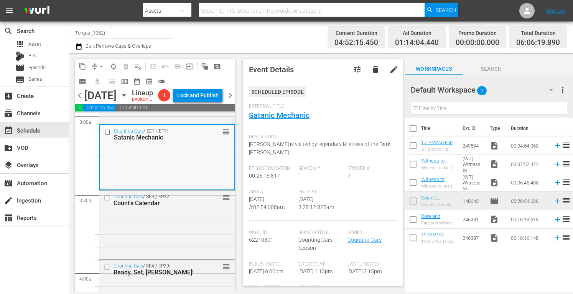
drag, startPoint x: 233, startPoint y: 288, endPoint x: 384, endPoint y: 181, distance: 185.2
click at [197, 233] on div "Counting Cars / SE3 / EP22: Count's Calendar reorder" at bounding box center [166, 223] width 135 height 67
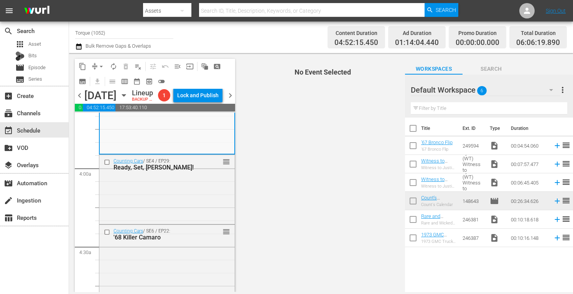
scroll to position [573, 0]
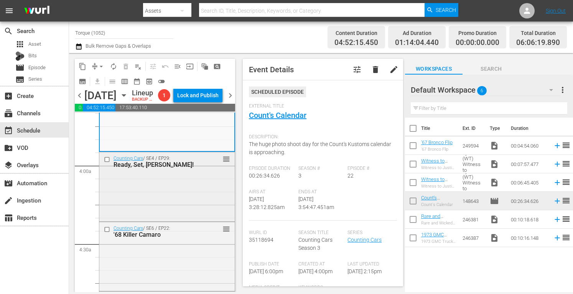
click at [189, 205] on div "Counting Cars / SE4 / EP29: Ready, Set, [PERSON_NAME]! reorder" at bounding box center [166, 185] width 135 height 67
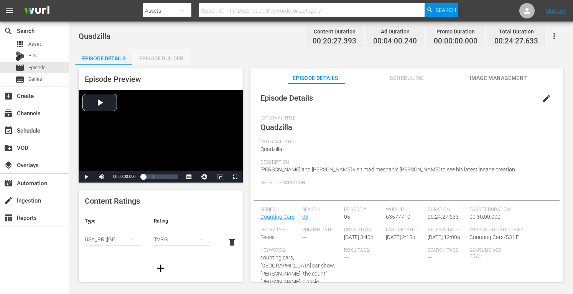
click at [176, 56] on div "Episode Builder" at bounding box center [161, 58] width 58 height 18
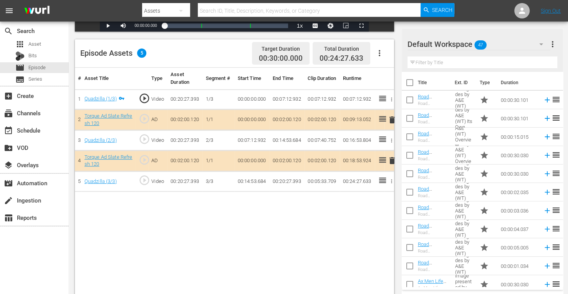
scroll to position [187, 0]
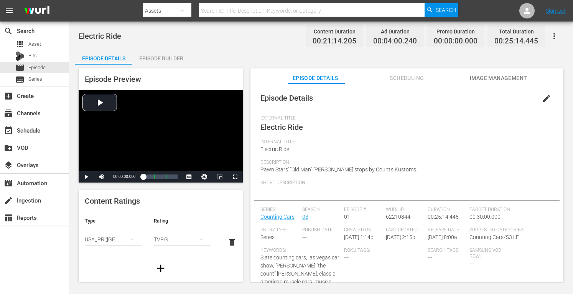
click at [169, 56] on div "Episode Builder" at bounding box center [161, 58] width 58 height 18
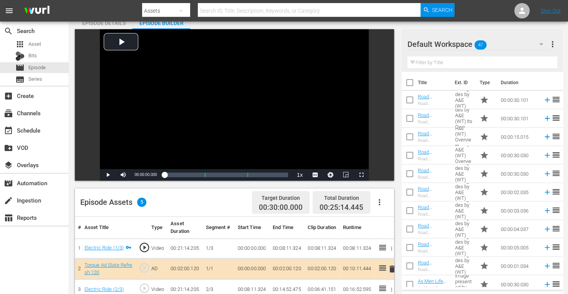
scroll to position [113, 0]
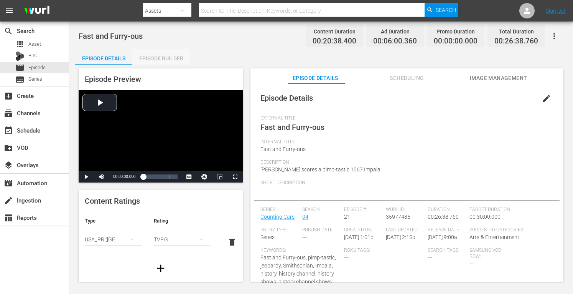
click at [175, 56] on div "Episode Builder" at bounding box center [161, 58] width 58 height 18
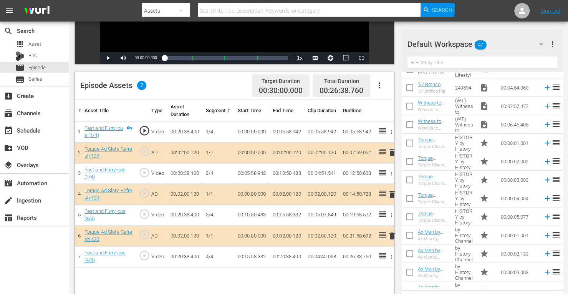
scroll to position [308, 0]
click at [390, 195] on span "delete" at bounding box center [391, 194] width 9 height 9
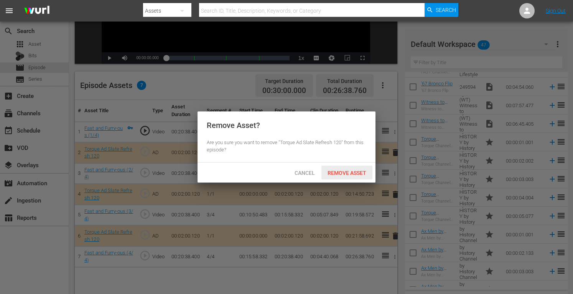
click at [351, 173] on span "Remove Asset" at bounding box center [347, 173] width 51 height 6
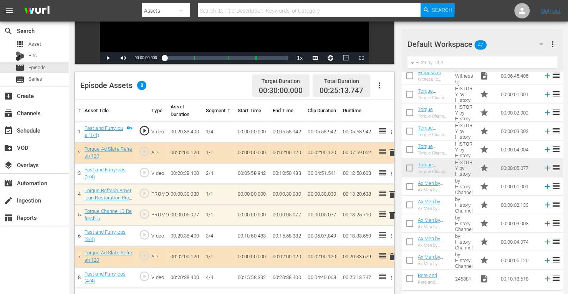
scroll to position [200, 0]
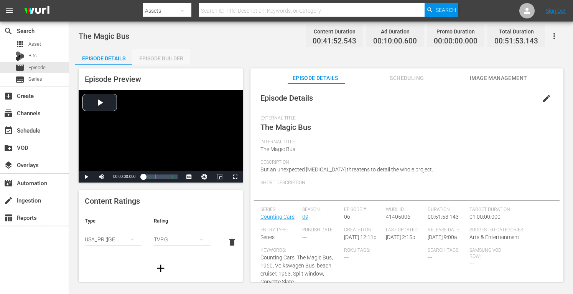
click at [173, 56] on div "Episode Builder" at bounding box center [161, 58] width 58 height 18
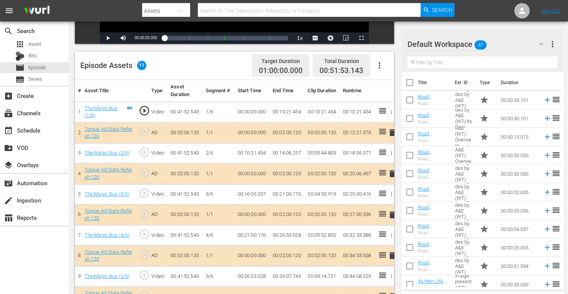
scroll to position [174, 0]
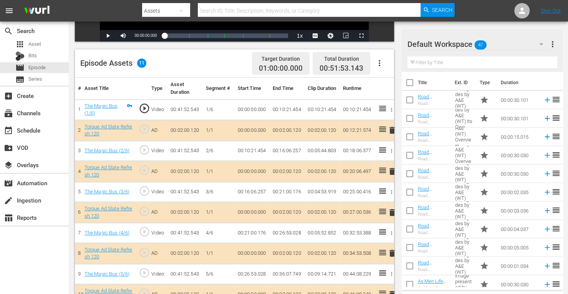
click at [391, 209] on span "delete" at bounding box center [391, 212] width 9 height 9
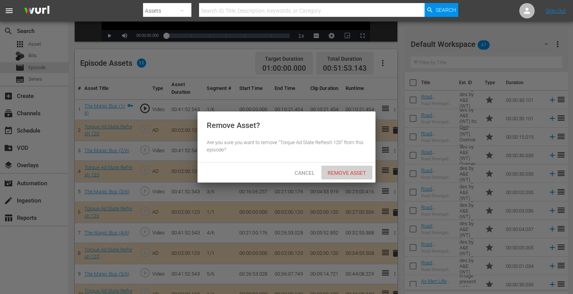
click at [356, 175] on span "Remove Asset" at bounding box center [347, 173] width 51 height 6
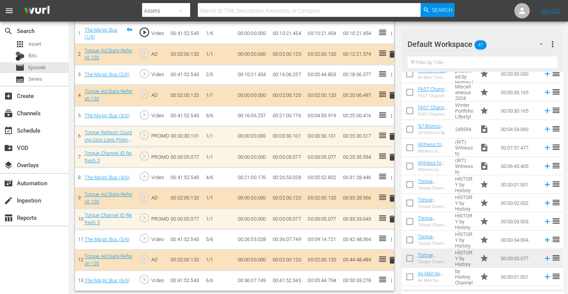
scroll to position [387, 0]
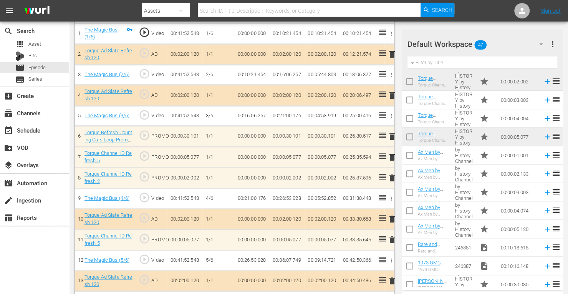
click at [391, 175] on span "delete" at bounding box center [391, 177] width 9 height 9
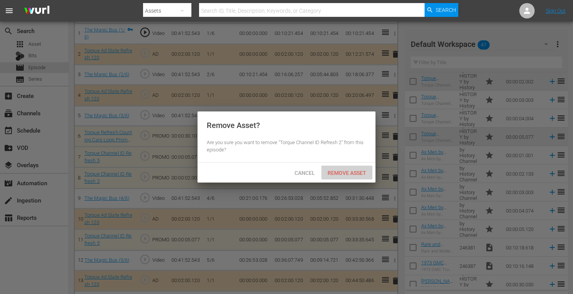
click at [358, 170] on span "Remove Asset" at bounding box center [347, 173] width 51 height 6
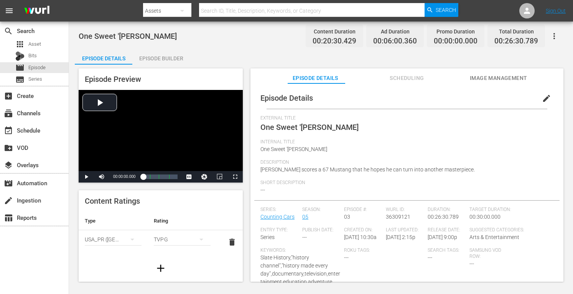
click at [180, 55] on div "Episode Builder" at bounding box center [161, 58] width 58 height 18
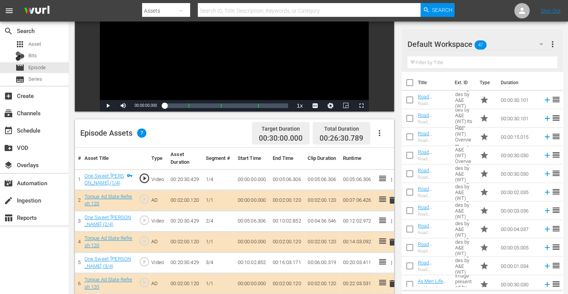
scroll to position [200, 0]
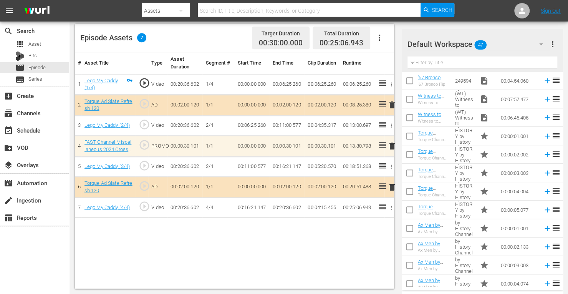
scroll to position [301, 0]
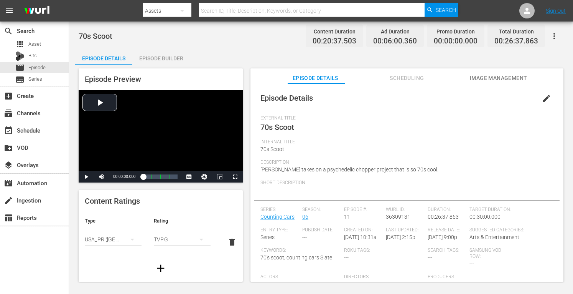
click at [166, 59] on div "Episode Builder" at bounding box center [161, 58] width 58 height 18
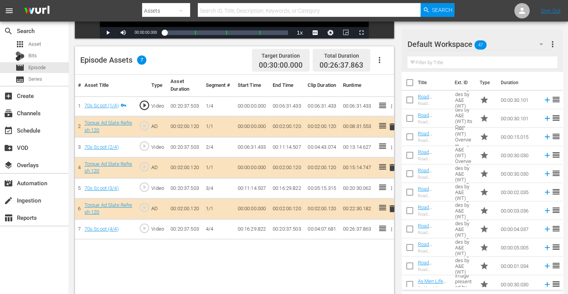
scroll to position [178, 0]
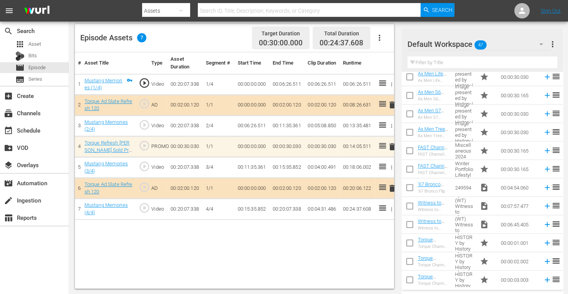
scroll to position [264, 0]
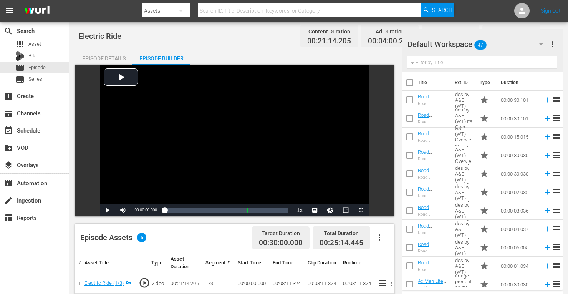
scroll to position [113, 0]
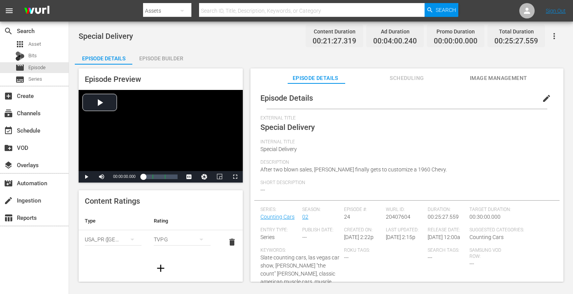
click at [170, 60] on div "Episode Builder" at bounding box center [161, 58] width 58 height 18
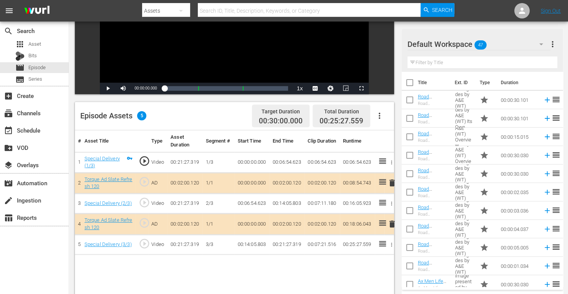
scroll to position [140, 0]
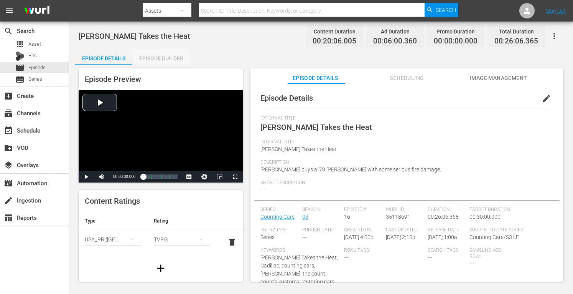
click at [177, 58] on div "Episode Builder" at bounding box center [161, 58] width 58 height 18
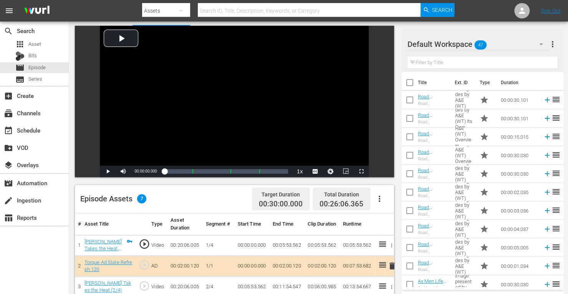
scroll to position [150, 0]
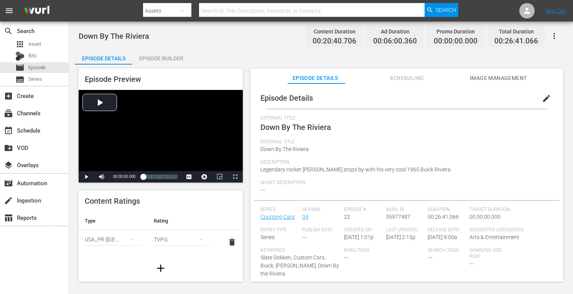
click at [175, 56] on div "Episode Builder" at bounding box center [161, 58] width 58 height 18
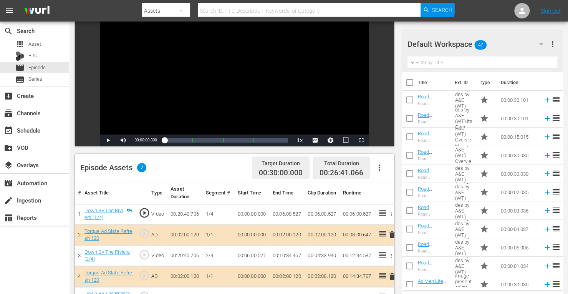
scroll to position [200, 0]
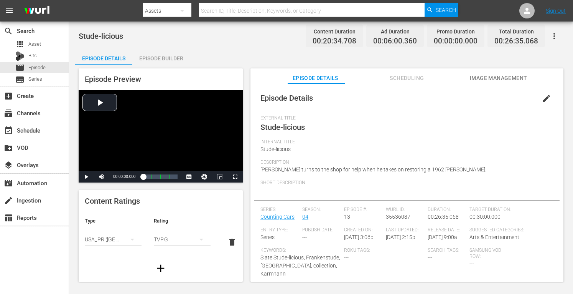
click at [175, 56] on div "Episode Builder" at bounding box center [161, 58] width 58 height 18
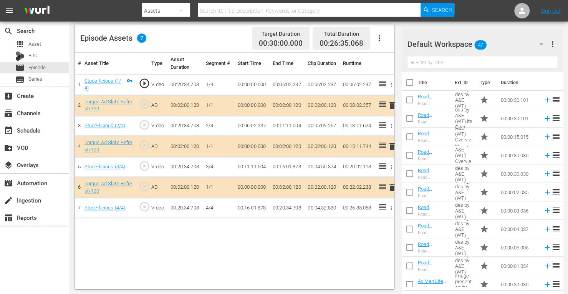
scroll to position [200, 0]
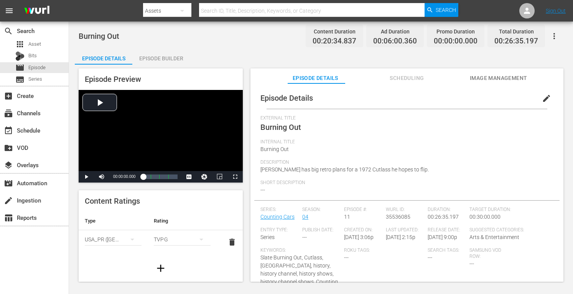
click at [167, 57] on div "Episode Builder" at bounding box center [161, 58] width 58 height 18
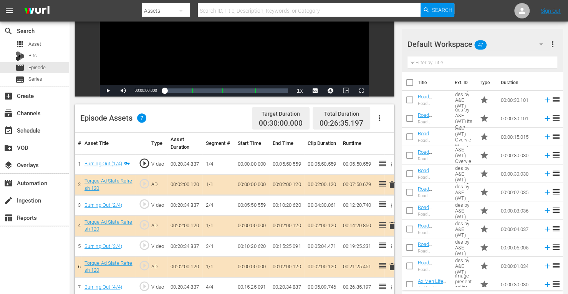
scroll to position [158, 0]
